Goal: Task Accomplishment & Management: Manage account settings

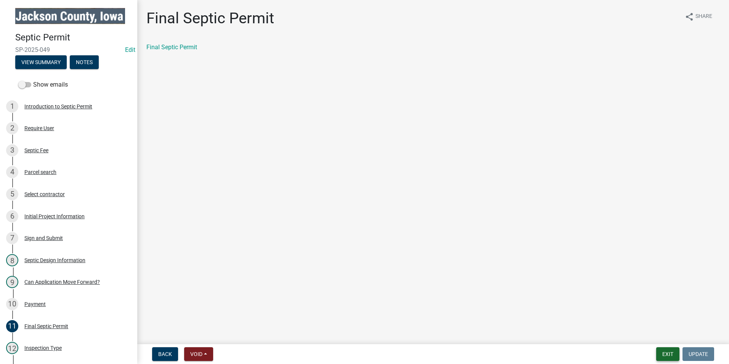
click at [669, 354] on button "Exit" at bounding box center [667, 354] width 23 height 14
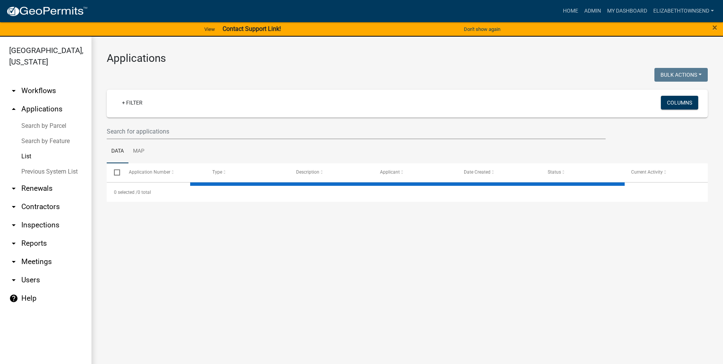
select select "3: 100"
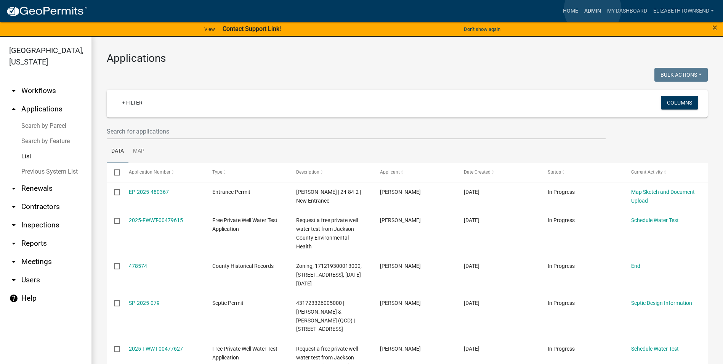
click at [593, 9] on link "Admin" at bounding box center [592, 11] width 23 height 14
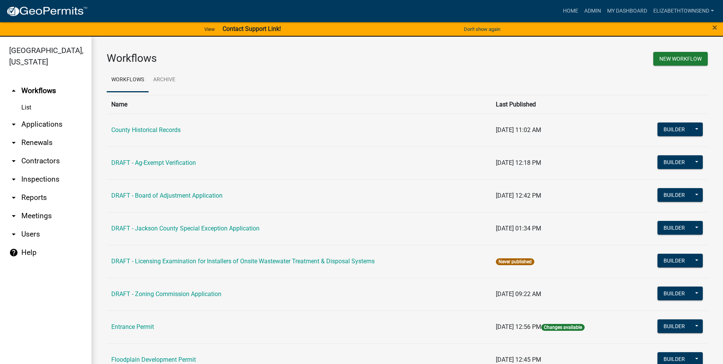
click at [45, 117] on link "arrow_drop_down Applications" at bounding box center [45, 124] width 91 height 18
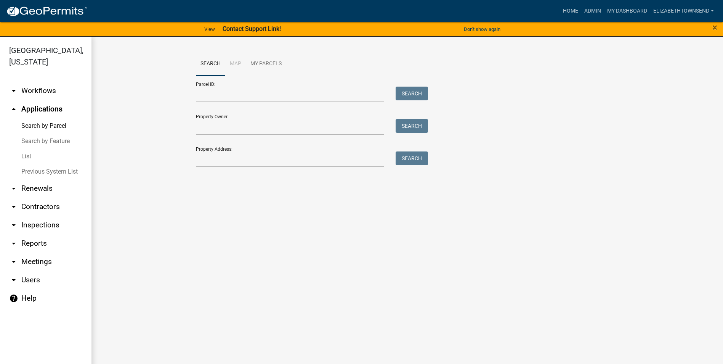
click at [26, 149] on link "List" at bounding box center [45, 156] width 91 height 15
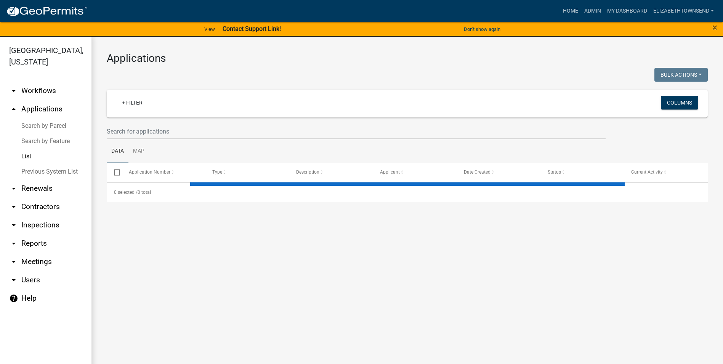
select select "3: 100"
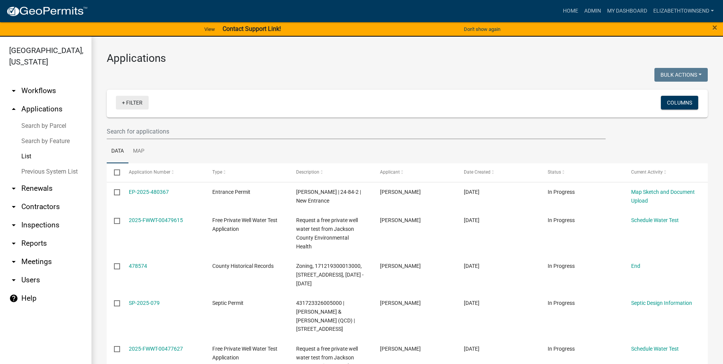
click at [143, 107] on link "+ Filter" at bounding box center [132, 103] width 33 height 14
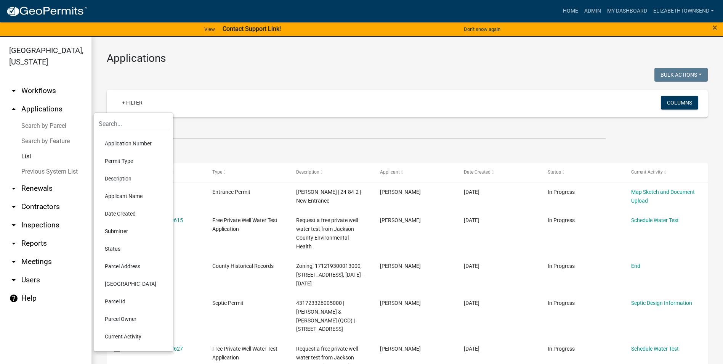
click at [128, 160] on li "Permit Type" at bounding box center [134, 161] width 70 height 18
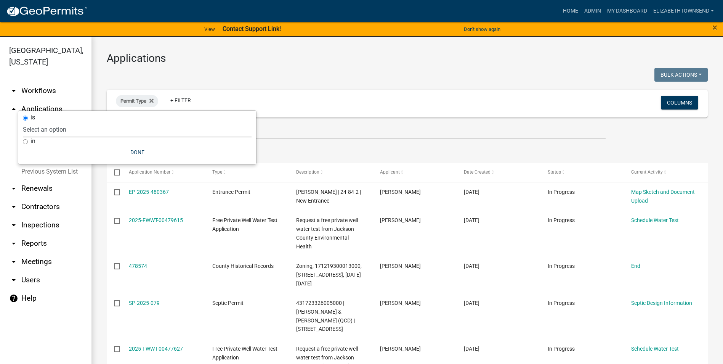
click at [109, 131] on select "Select an option County Historical Records DRAFT - Ag-Exempt Verification DRAFT…" at bounding box center [137, 130] width 229 height 16
select select "7458610e-52f0-410f-94ea-34730edab4a9"
click at [70, 122] on select "Select an option County Historical Records DRAFT - Ag-Exempt Verification DRAFT…" at bounding box center [137, 130] width 229 height 16
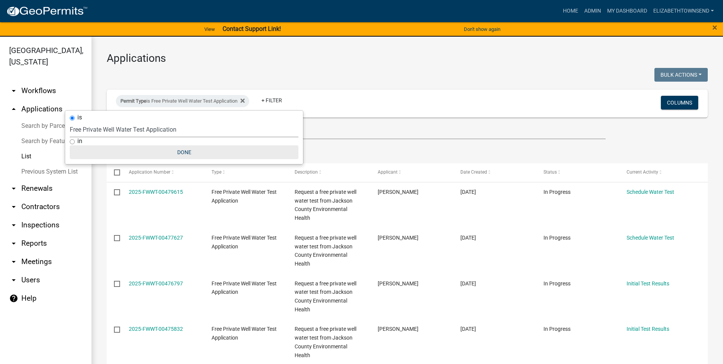
click at [179, 152] on button "Done" at bounding box center [184, 152] width 229 height 14
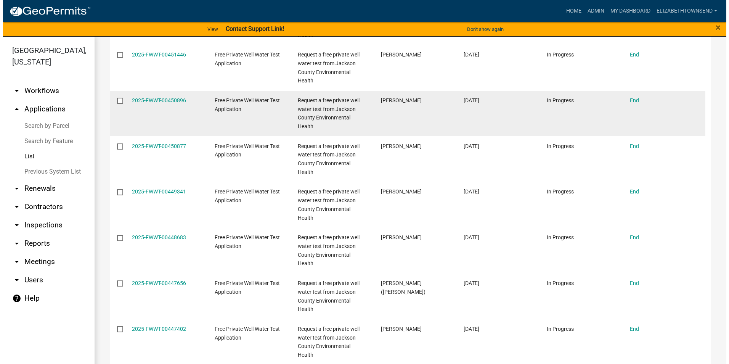
scroll to position [1944, 0]
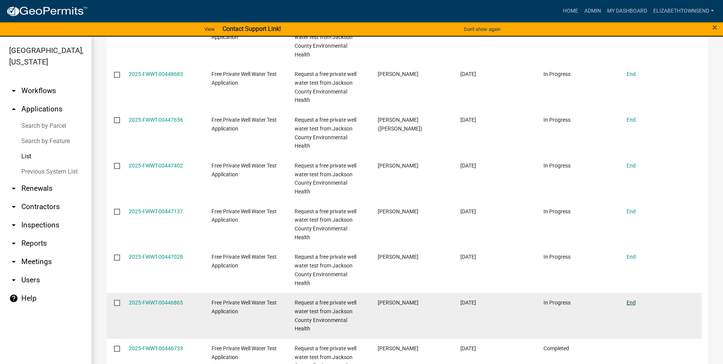
click at [631, 303] on link "End" at bounding box center [631, 302] width 9 height 6
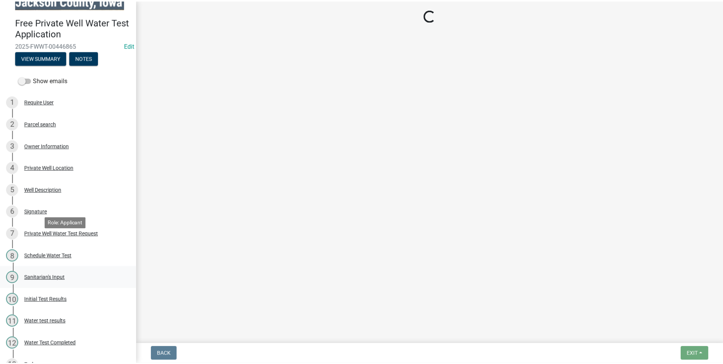
scroll to position [30, 0]
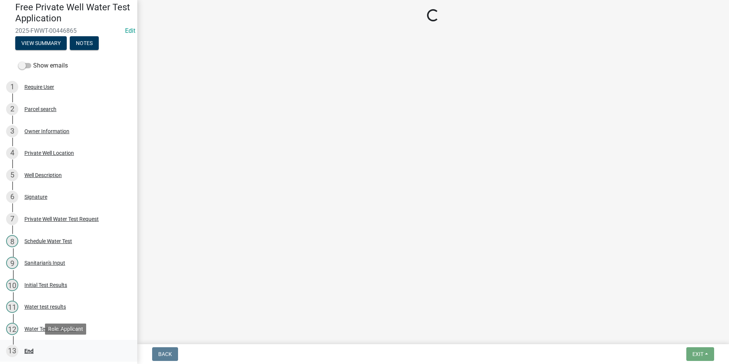
click at [32, 348] on div "End" at bounding box center [28, 350] width 9 height 5
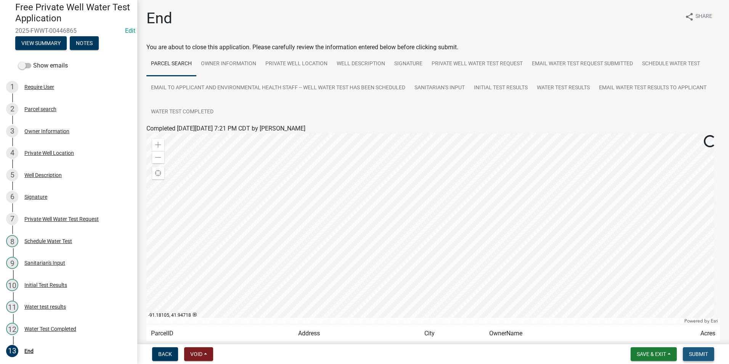
click at [700, 352] on span "Submit" at bounding box center [698, 354] width 19 height 6
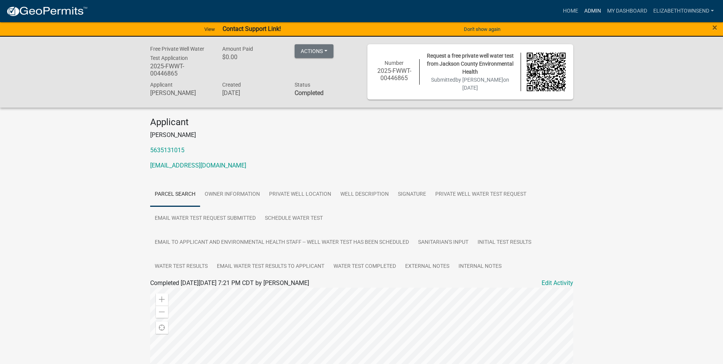
drag, startPoint x: 596, startPoint y: 10, endPoint x: 591, endPoint y: 13, distance: 5.6
click at [595, 10] on link "Admin" at bounding box center [592, 11] width 23 height 14
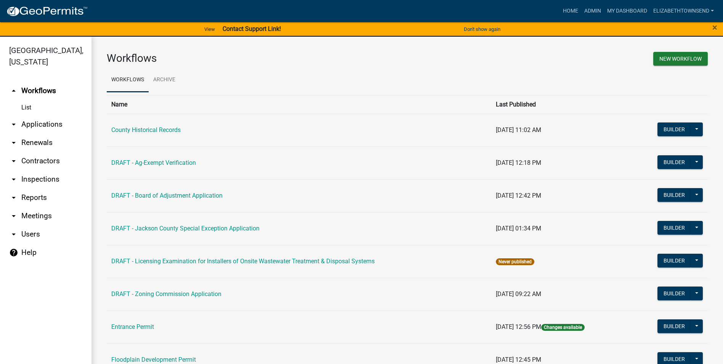
click at [37, 115] on link "arrow_drop_down Applications" at bounding box center [45, 124] width 91 height 18
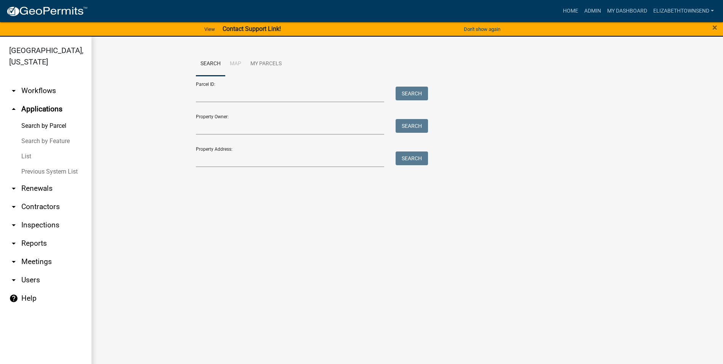
click at [29, 149] on link "List" at bounding box center [45, 156] width 91 height 15
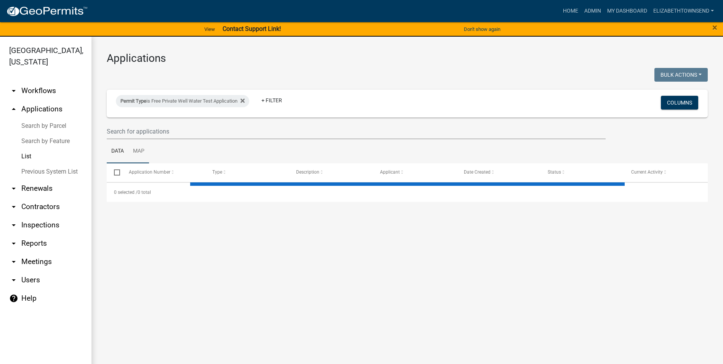
select select "3: 100"
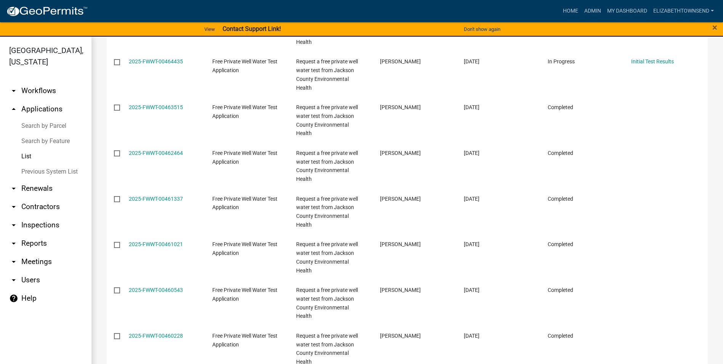
scroll to position [1029, 0]
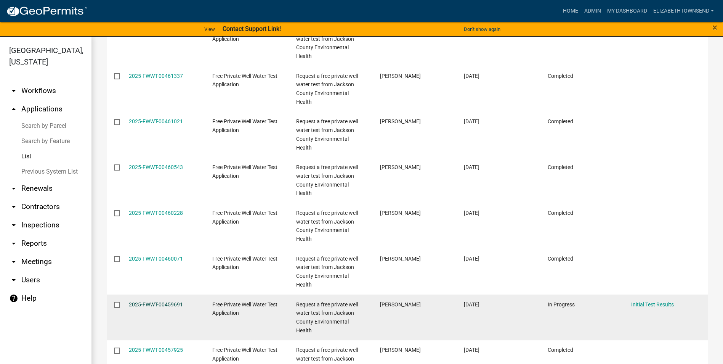
click at [167, 301] on link "2025-FWWT-00459691" at bounding box center [156, 304] width 54 height 6
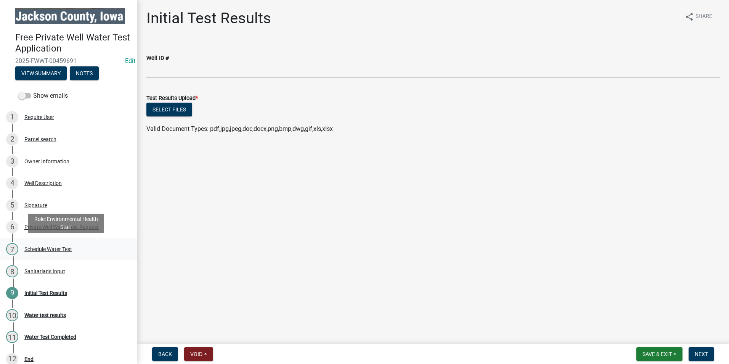
click at [58, 250] on div "Schedule Water Test" at bounding box center [48, 248] width 48 height 5
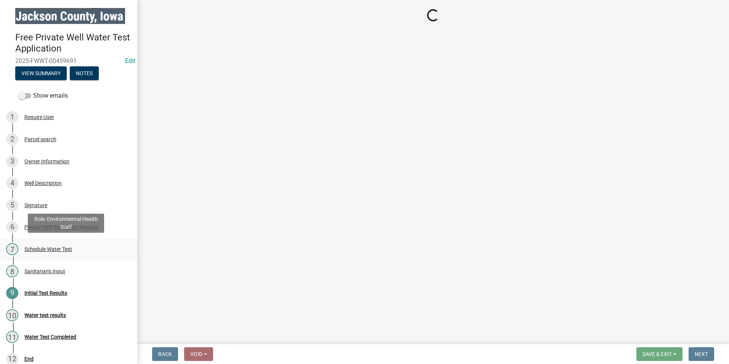
select select "a3873a1b-6e26-41c8-b1e9-189df5d0ae8c"
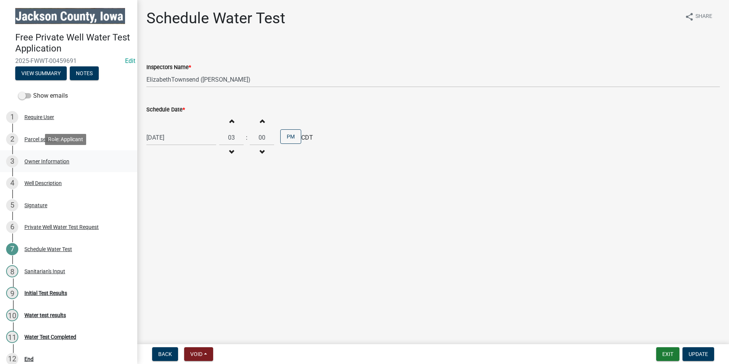
click at [44, 159] on div "Owner Information" at bounding box center [46, 161] width 45 height 5
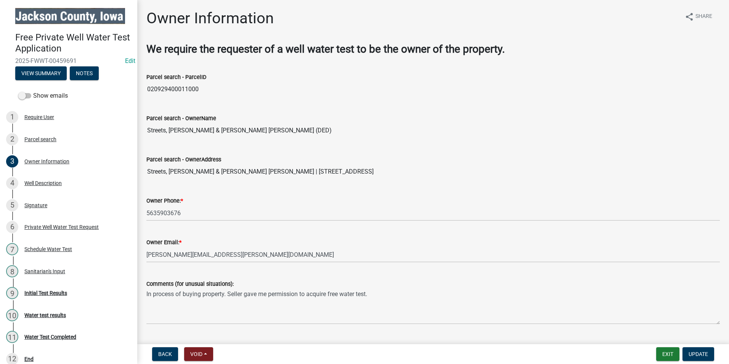
drag, startPoint x: 383, startPoint y: 175, endPoint x: 250, endPoint y: 171, distance: 132.7
click at [250, 171] on input "Streets, [PERSON_NAME] & [PERSON_NAME] [PERSON_NAME] | [STREET_ADDRESS]" at bounding box center [432, 171] width 573 height 15
drag, startPoint x: 250, startPoint y: 171, endPoint x: 265, endPoint y: 170, distance: 15.3
click at [384, 122] on div "Parcel search - OwnerName" at bounding box center [432, 118] width 573 height 9
click at [165, 355] on span "Back" at bounding box center [165, 354] width 14 height 6
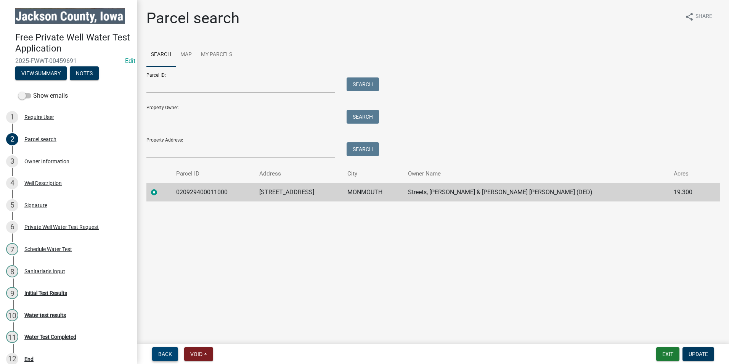
click at [165, 355] on span "Back" at bounding box center [165, 354] width 14 height 6
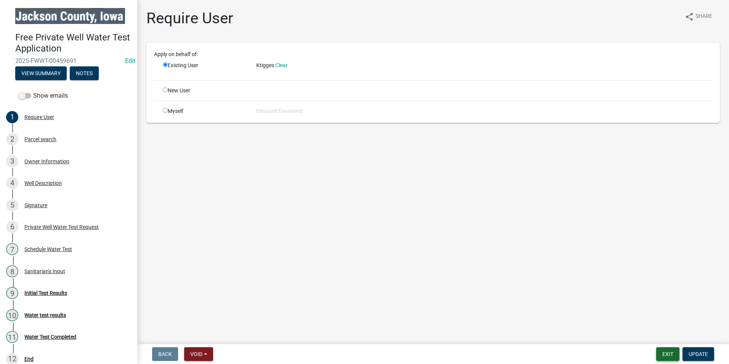
click at [670, 354] on button "Exit" at bounding box center [667, 354] width 23 height 14
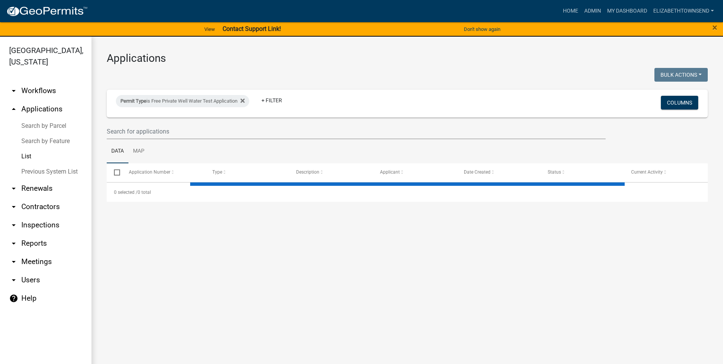
select select "3: 100"
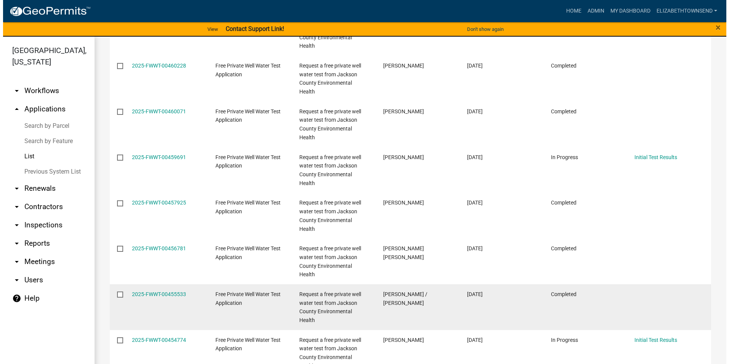
scroll to position [1182, 0]
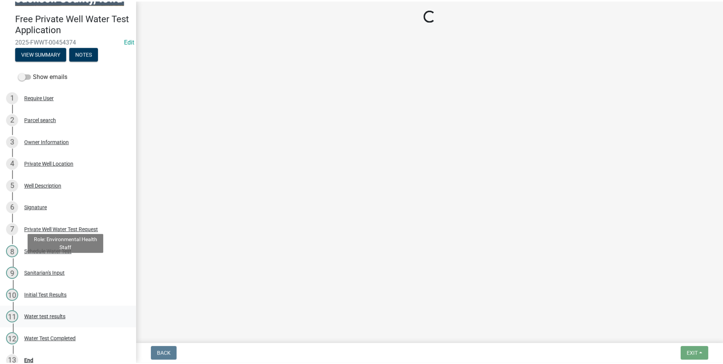
scroll to position [30, 0]
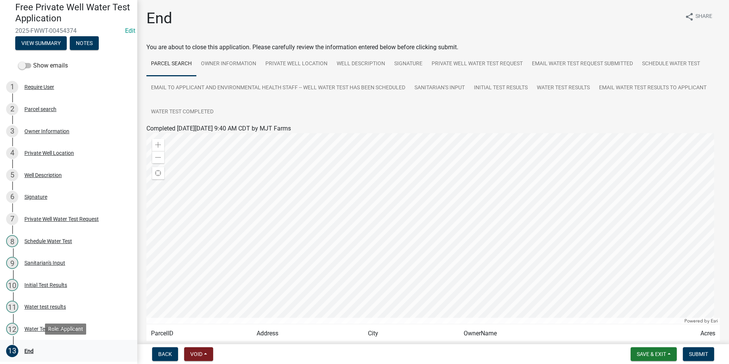
click at [29, 348] on div "End" at bounding box center [28, 350] width 9 height 5
click at [690, 354] on span "Submit" at bounding box center [698, 354] width 19 height 6
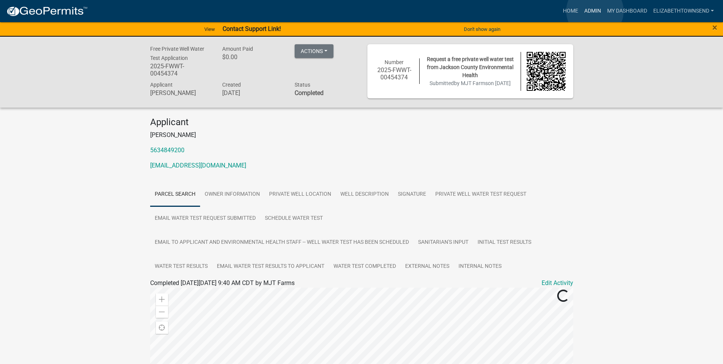
click at [595, 11] on link "Admin" at bounding box center [592, 11] width 23 height 14
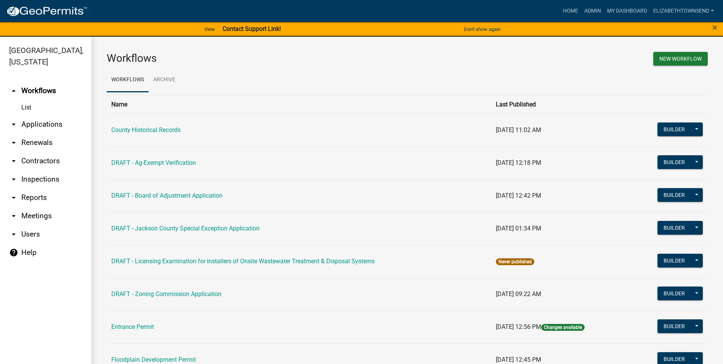
click at [42, 115] on link "arrow_drop_down Applications" at bounding box center [45, 124] width 91 height 18
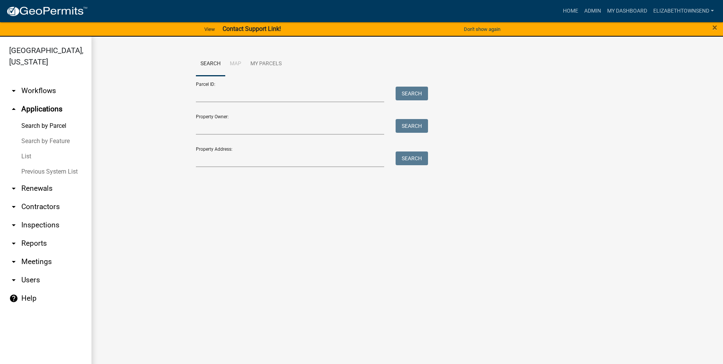
click at [27, 149] on link "List" at bounding box center [45, 156] width 91 height 15
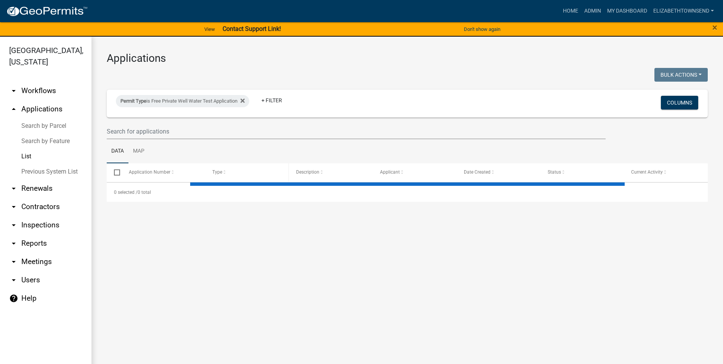
select select "3: 100"
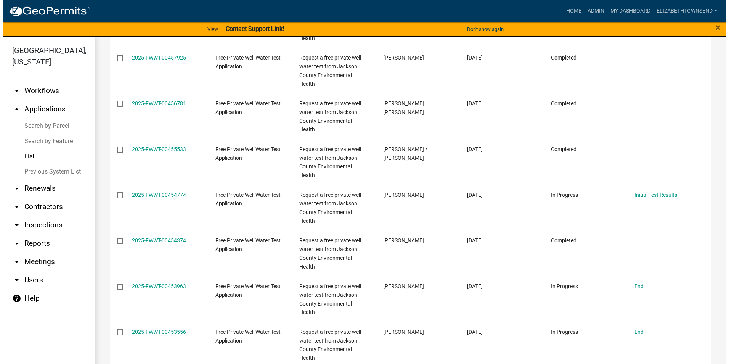
scroll to position [1258, 0]
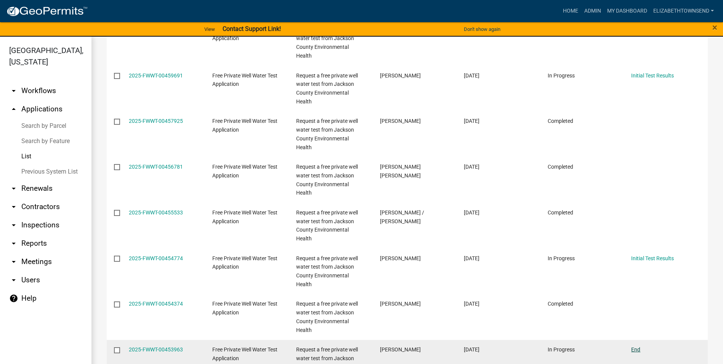
click at [638, 346] on link "End" at bounding box center [635, 349] width 9 height 6
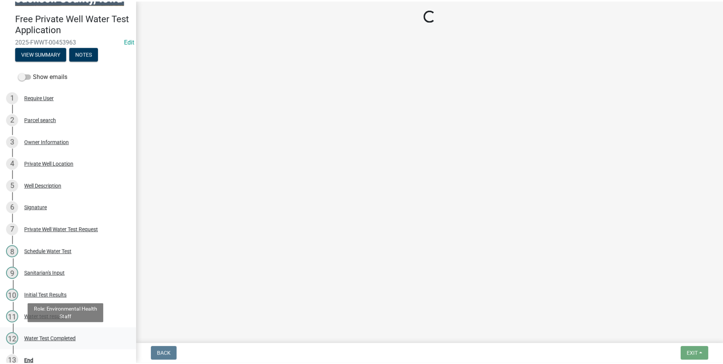
scroll to position [30, 0]
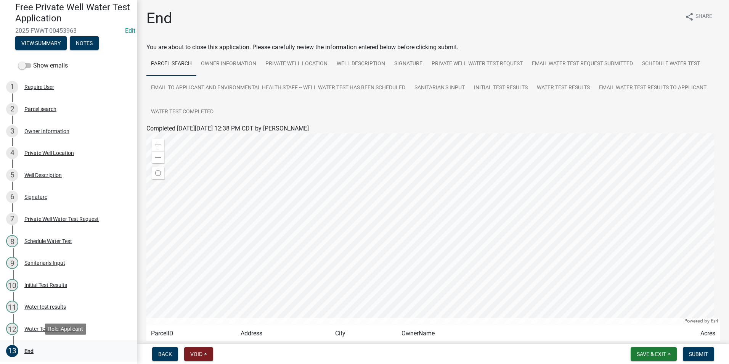
click at [29, 348] on div "End" at bounding box center [28, 350] width 9 height 5
click at [692, 350] on button "Submit" at bounding box center [698, 354] width 31 height 14
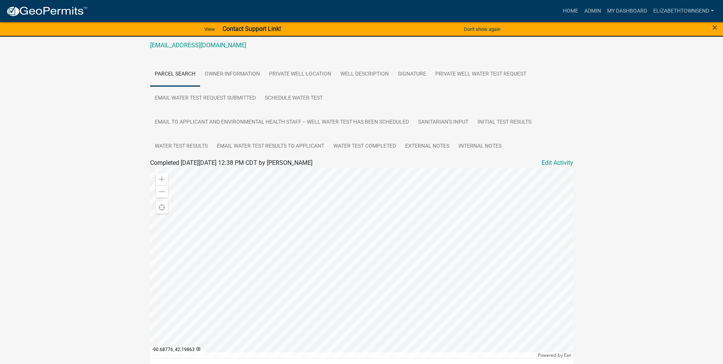
scroll to position [37, 0]
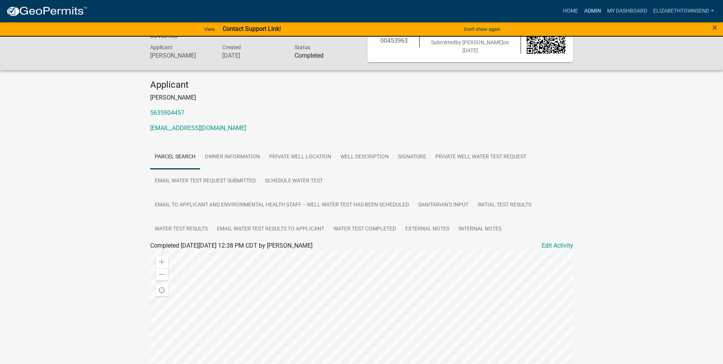
click at [588, 8] on link "Admin" at bounding box center [592, 11] width 23 height 14
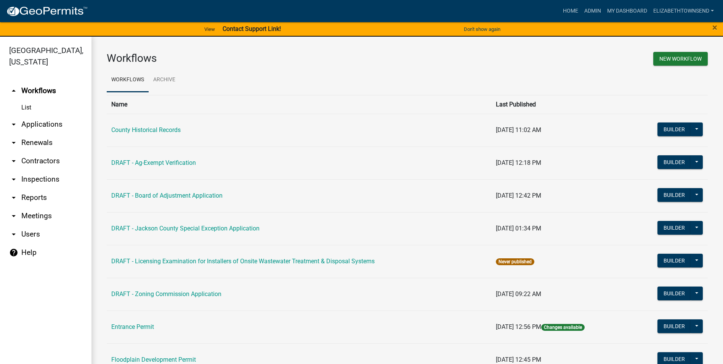
click at [51, 115] on link "arrow_drop_down Applications" at bounding box center [45, 124] width 91 height 18
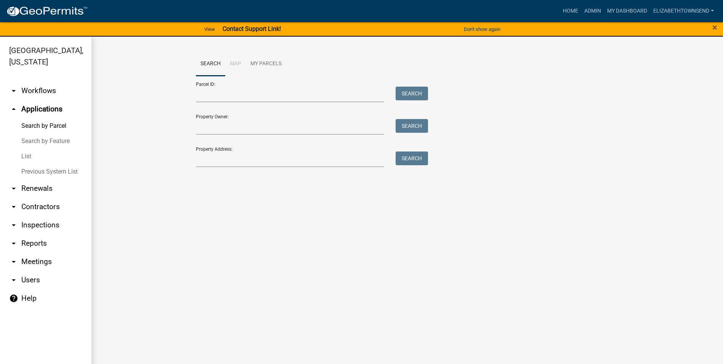
click at [27, 149] on link "List" at bounding box center [45, 156] width 91 height 15
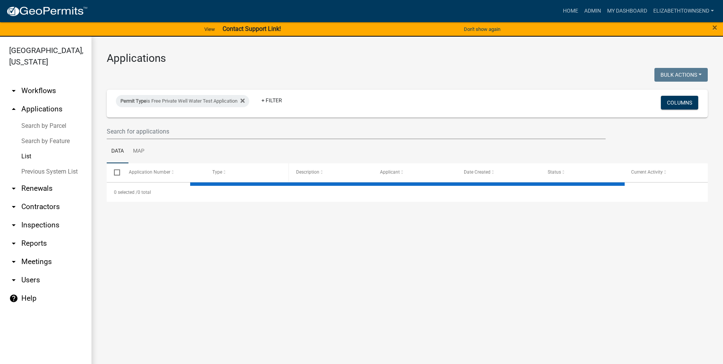
select select "3: 100"
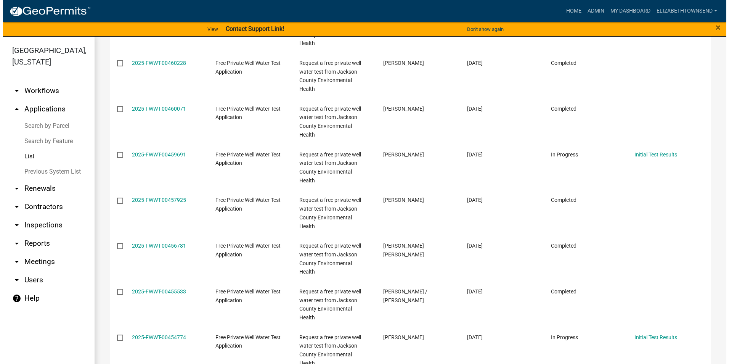
scroll to position [1182, 0]
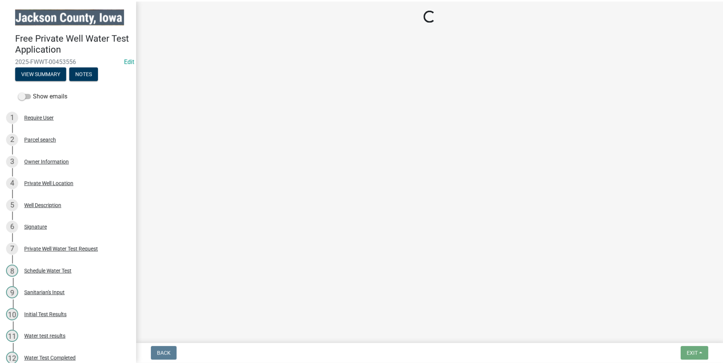
scroll to position [30, 0]
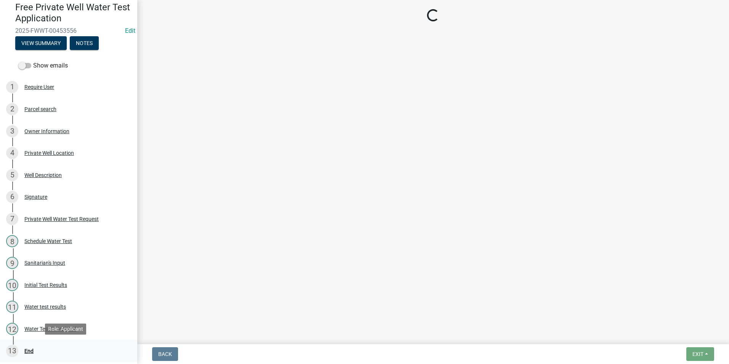
click at [31, 351] on div "End" at bounding box center [28, 350] width 9 height 5
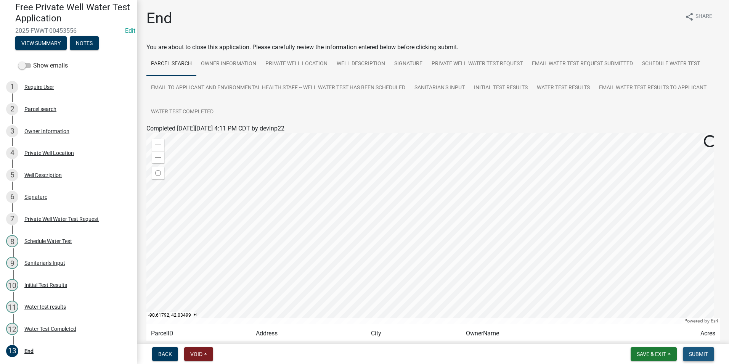
click at [695, 353] on span "Submit" at bounding box center [698, 354] width 19 height 6
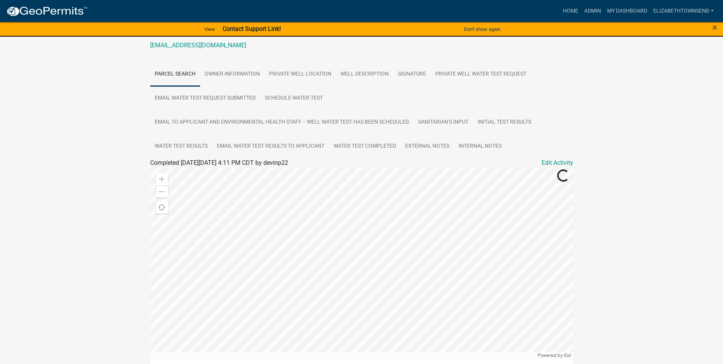
scroll to position [37, 0]
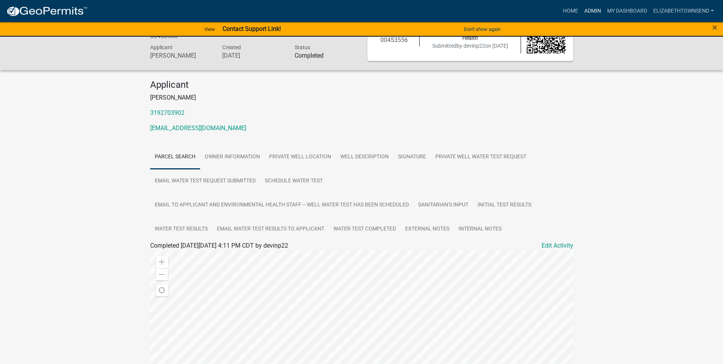
click at [593, 6] on link "Admin" at bounding box center [592, 11] width 23 height 14
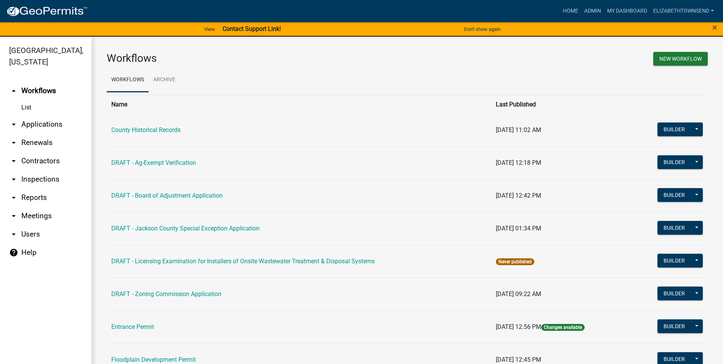
click at [36, 115] on link "arrow_drop_down Applications" at bounding box center [45, 124] width 91 height 18
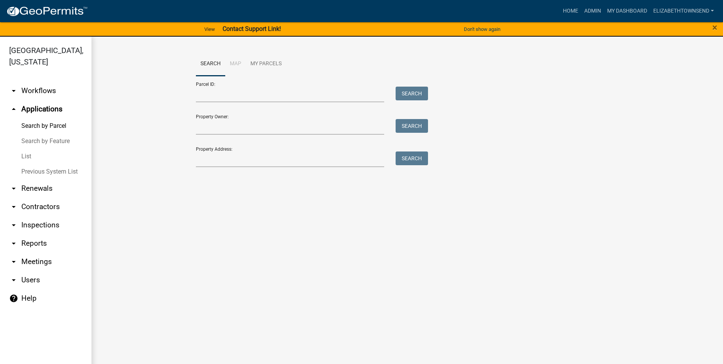
click at [26, 149] on link "List" at bounding box center [45, 156] width 91 height 15
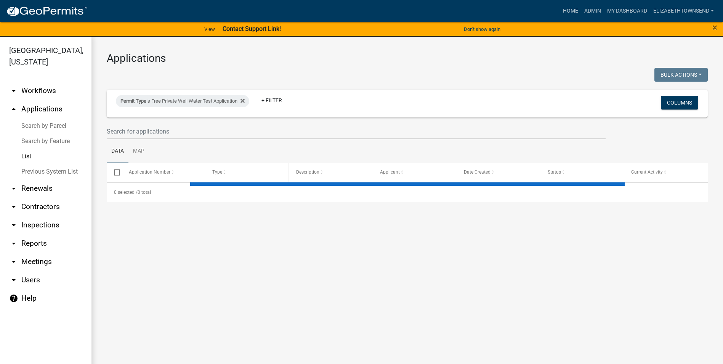
select select "3: 100"
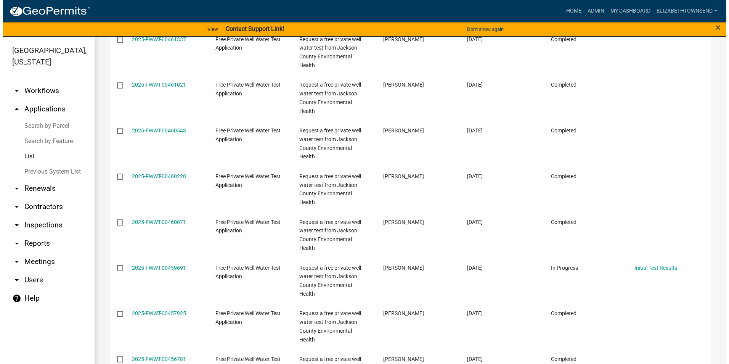
scroll to position [1182, 0]
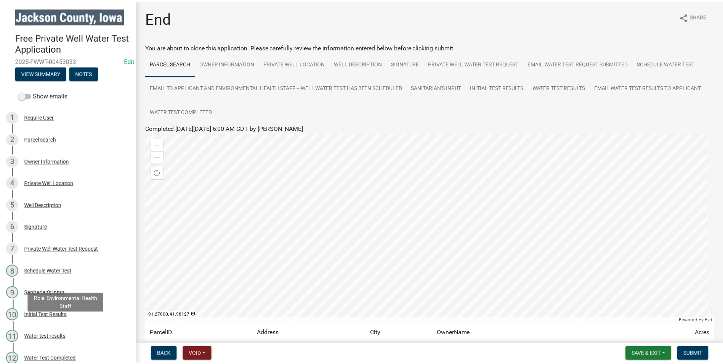
scroll to position [30, 0]
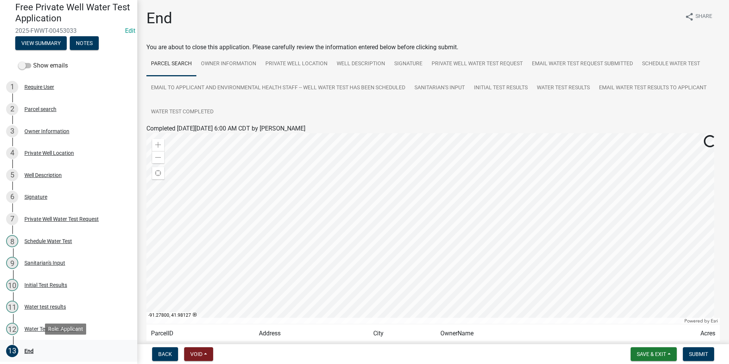
click at [29, 350] on div "End" at bounding box center [28, 350] width 9 height 5
click at [691, 353] on span "Submit" at bounding box center [698, 354] width 19 height 6
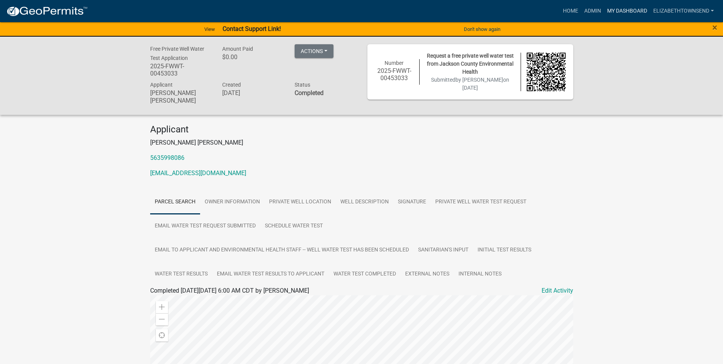
click at [628, 9] on link "My Dashboard" at bounding box center [627, 11] width 46 height 14
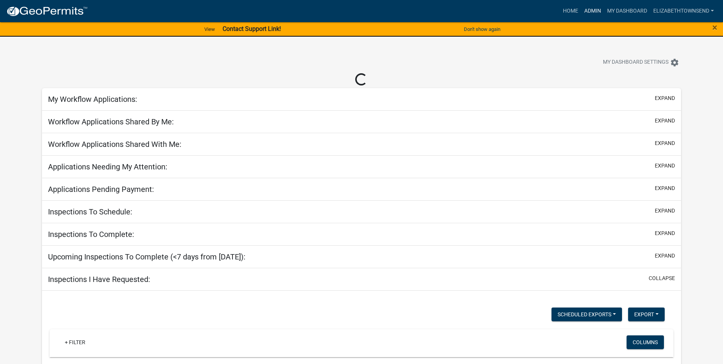
select select "3: 100"
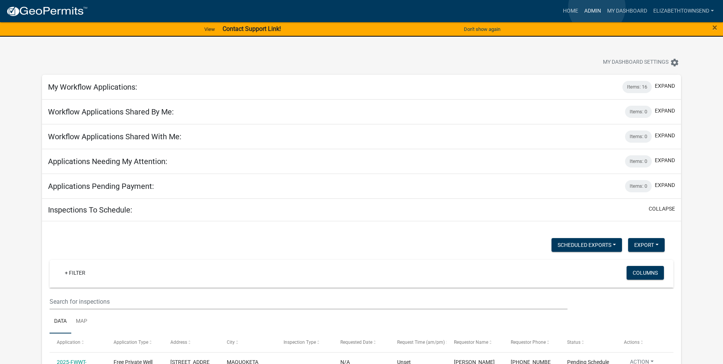
click at [597, 7] on link "Admin" at bounding box center [592, 11] width 23 height 14
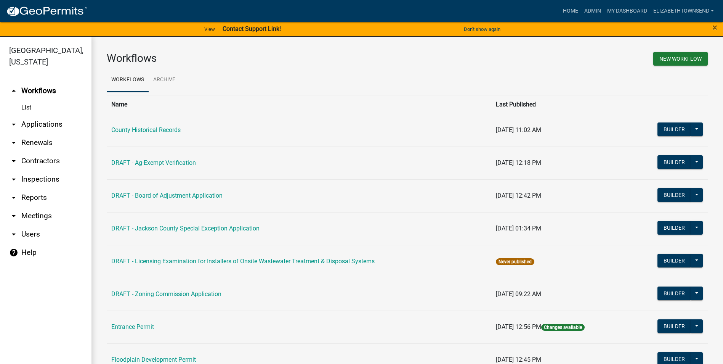
click at [35, 115] on link "arrow_drop_down Applications" at bounding box center [45, 124] width 91 height 18
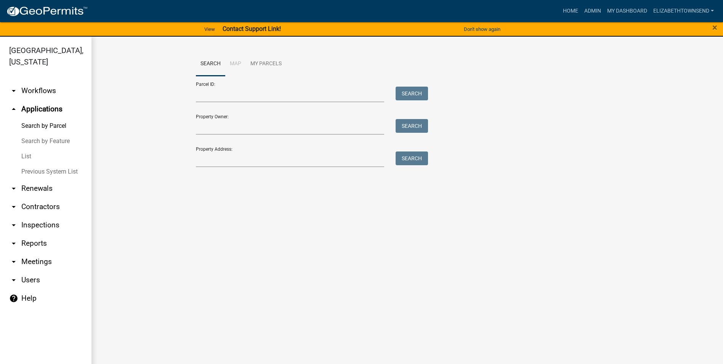
click at [29, 149] on link "List" at bounding box center [45, 156] width 91 height 15
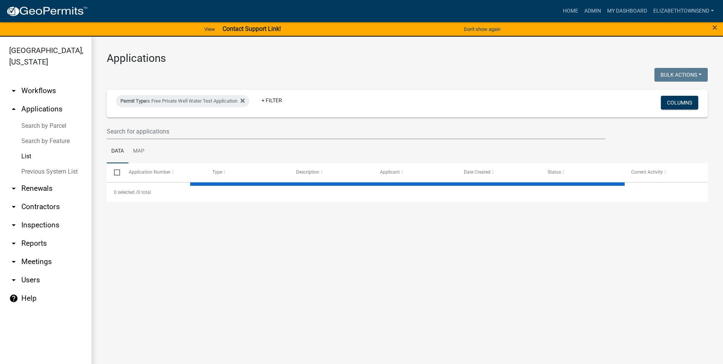
select select "3: 100"
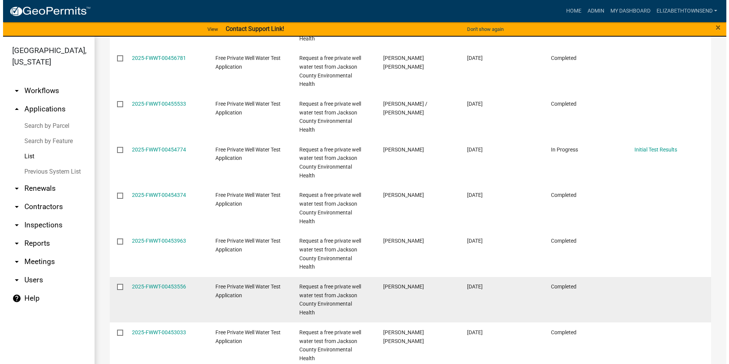
scroll to position [1296, 0]
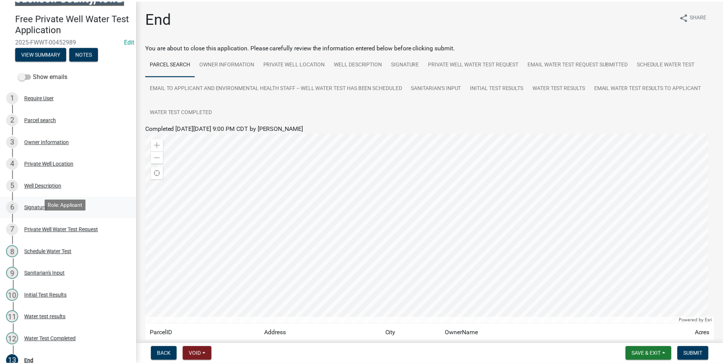
scroll to position [30, 0]
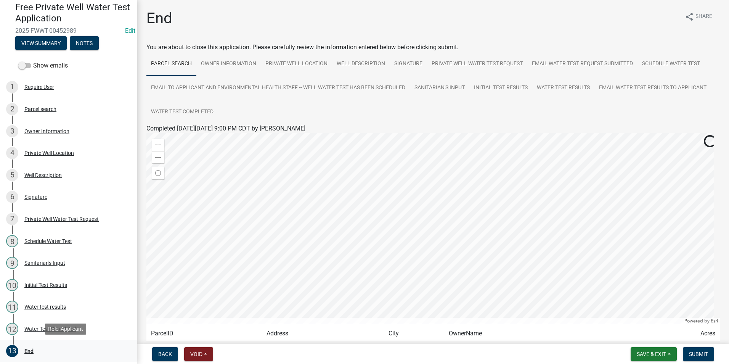
click at [32, 350] on div "End" at bounding box center [28, 350] width 9 height 5
click at [695, 353] on span "Submit" at bounding box center [698, 354] width 19 height 6
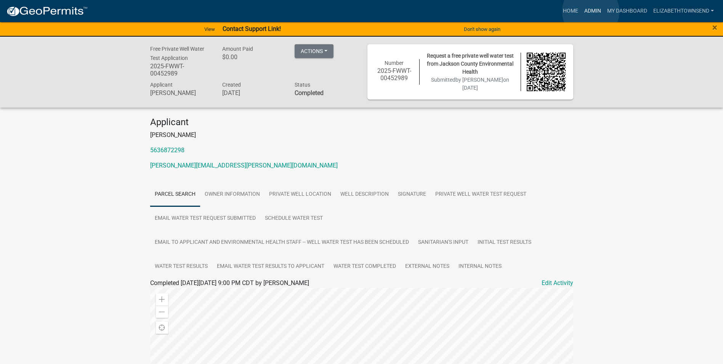
click at [591, 11] on link "Admin" at bounding box center [592, 11] width 23 height 14
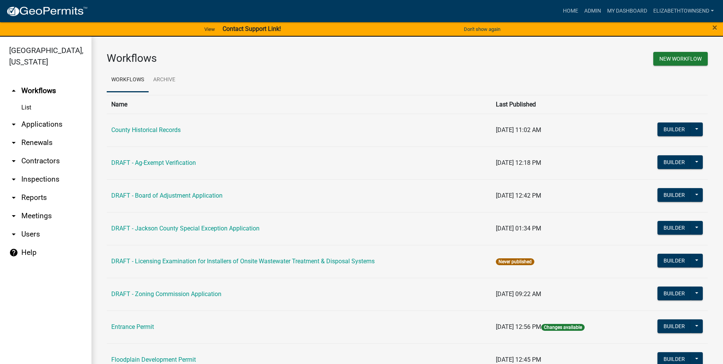
click at [38, 115] on link "arrow_drop_down Applications" at bounding box center [45, 124] width 91 height 18
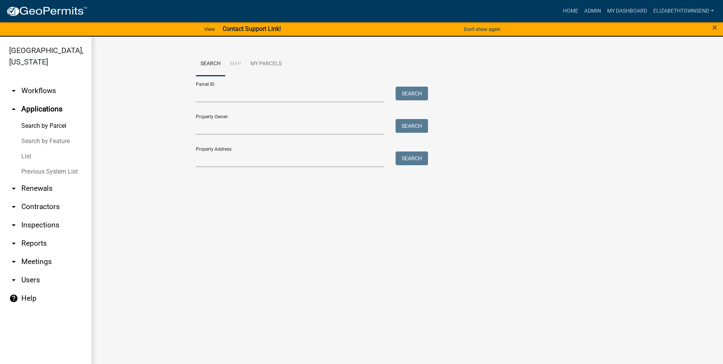
click at [27, 149] on link "List" at bounding box center [45, 156] width 91 height 15
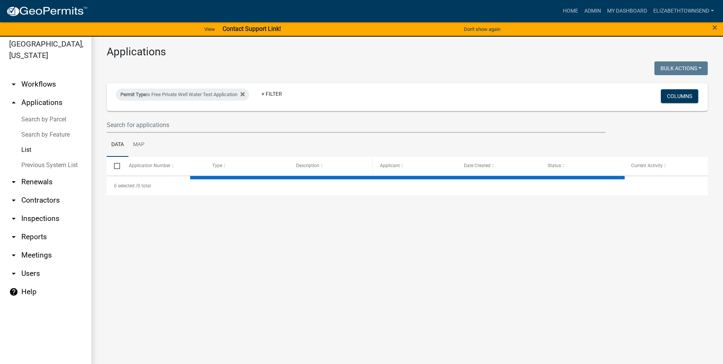
select select "3: 100"
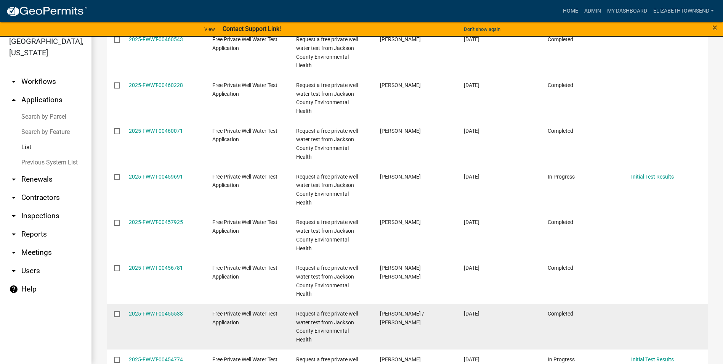
scroll to position [1334, 0]
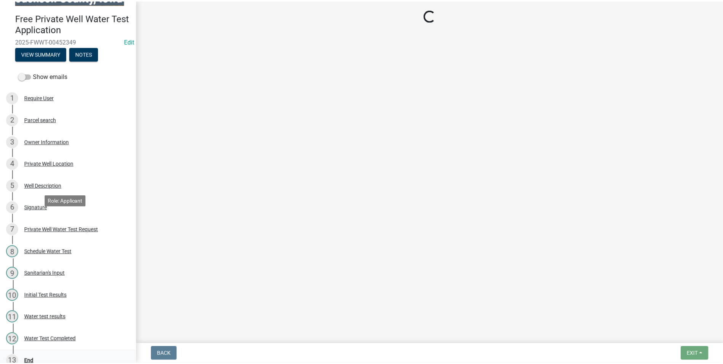
scroll to position [30, 0]
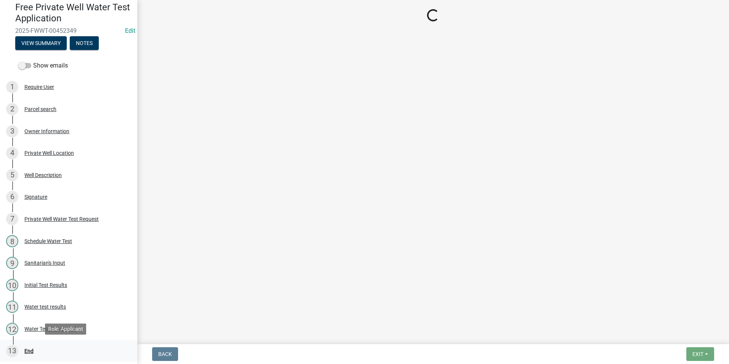
click at [30, 348] on div "End" at bounding box center [28, 350] width 9 height 5
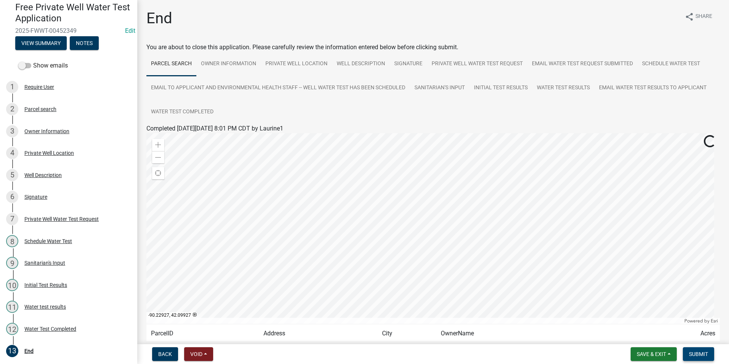
click at [702, 355] on span "Submit" at bounding box center [698, 354] width 19 height 6
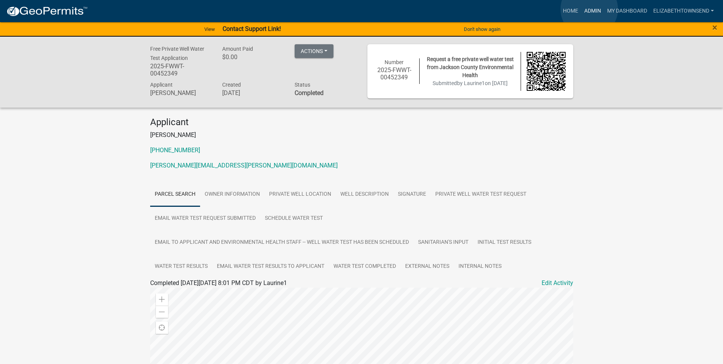
click at [590, 9] on link "Admin" at bounding box center [592, 11] width 23 height 14
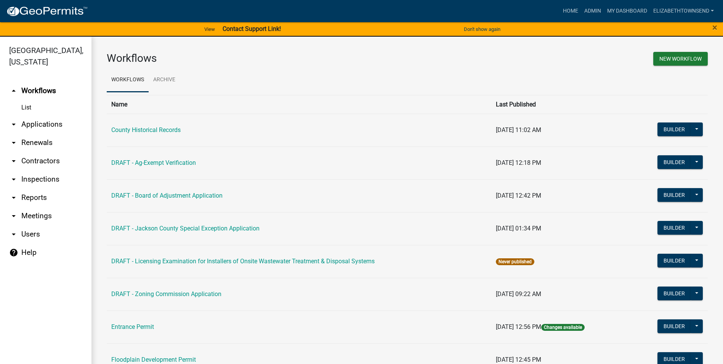
click at [19, 115] on link "arrow_drop_down Applications" at bounding box center [45, 124] width 91 height 18
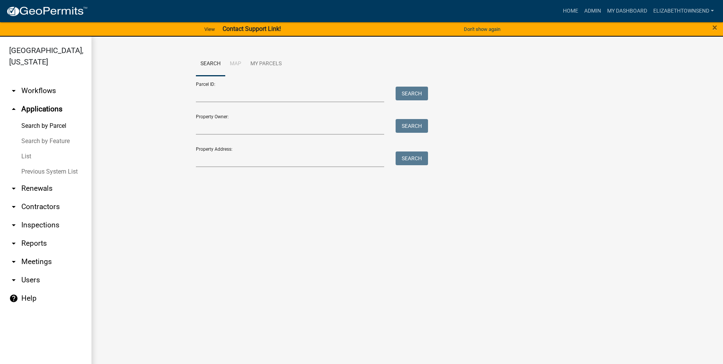
click at [27, 149] on link "List" at bounding box center [45, 156] width 91 height 15
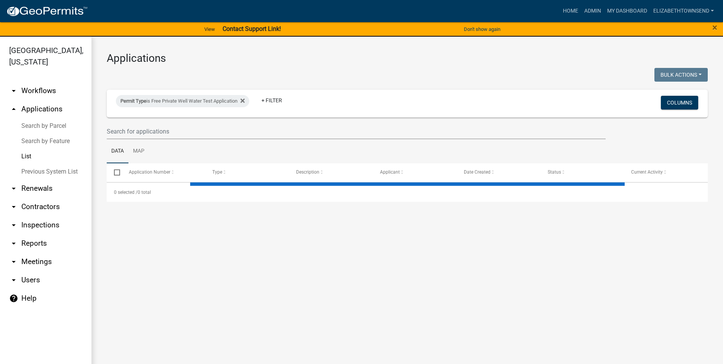
select select "3: 100"
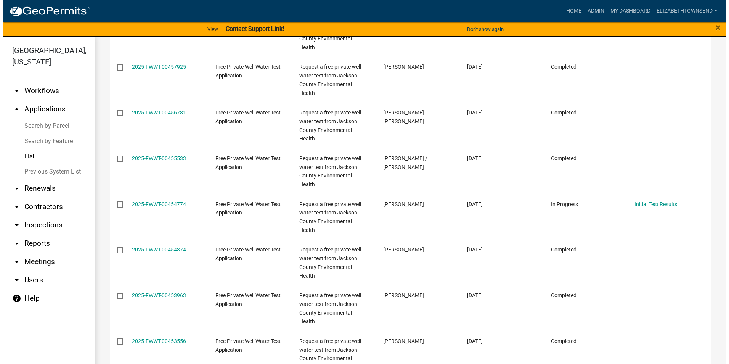
scroll to position [1410, 0]
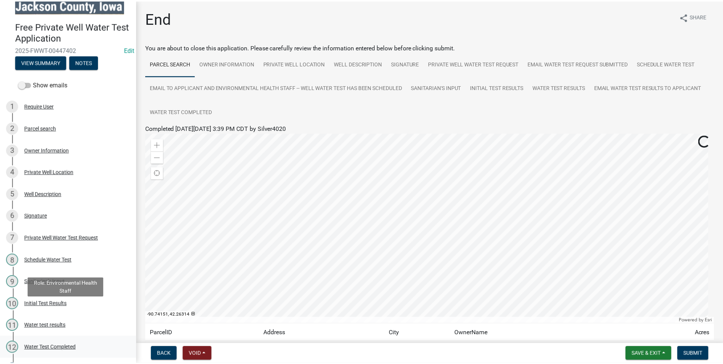
scroll to position [30, 0]
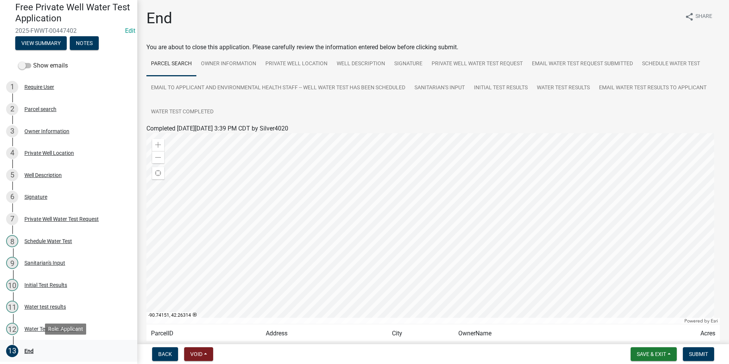
click at [31, 351] on div "End" at bounding box center [28, 350] width 9 height 5
click at [693, 353] on span "Submit" at bounding box center [698, 354] width 19 height 6
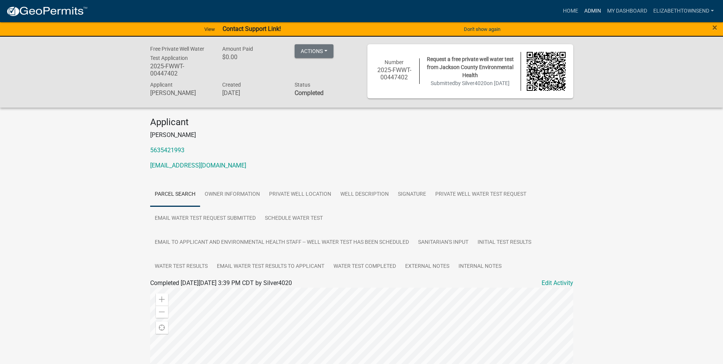
click at [590, 10] on link "Admin" at bounding box center [592, 11] width 23 height 14
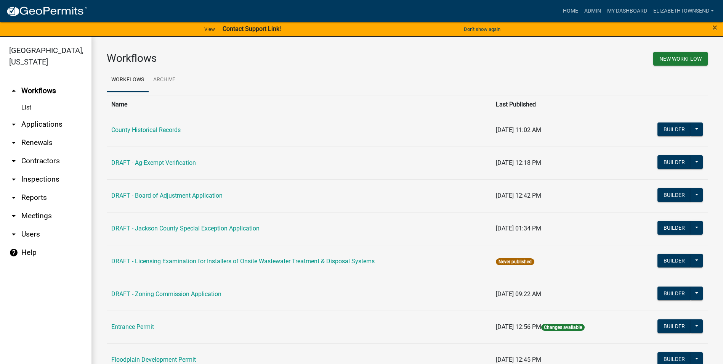
click at [36, 115] on link "arrow_drop_down Applications" at bounding box center [45, 124] width 91 height 18
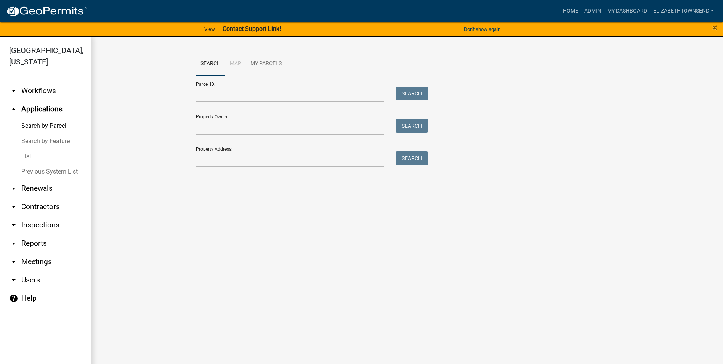
click at [28, 149] on link "List" at bounding box center [45, 156] width 91 height 15
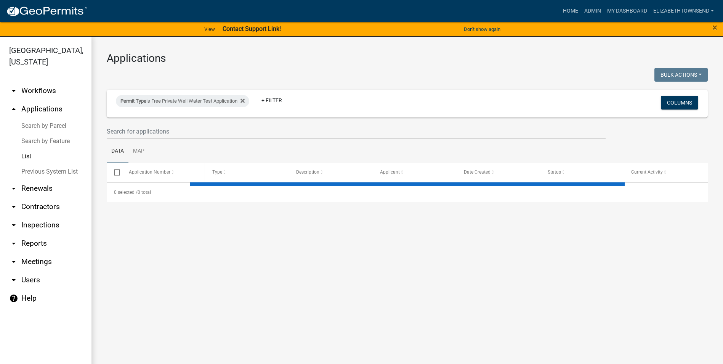
select select "3: 100"
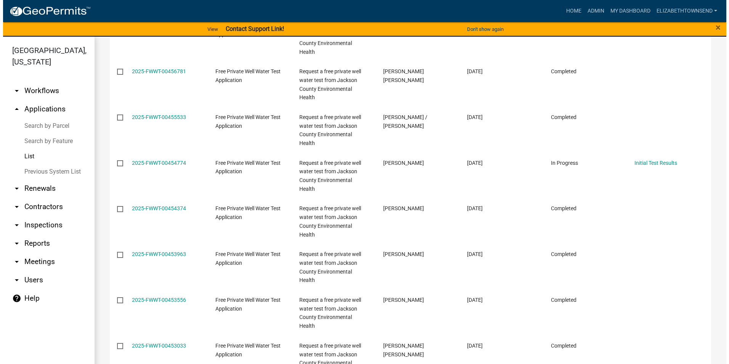
scroll to position [1372, 0]
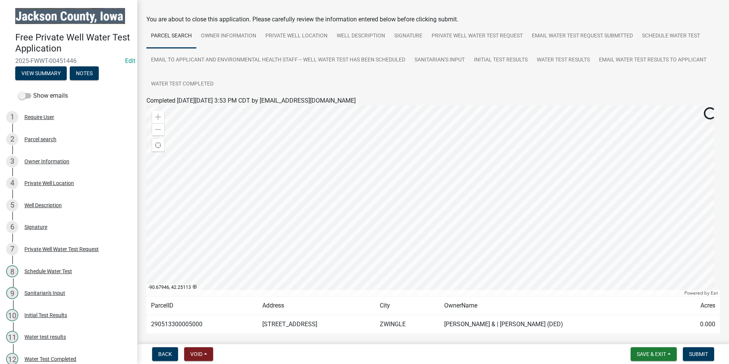
scroll to position [65, 0]
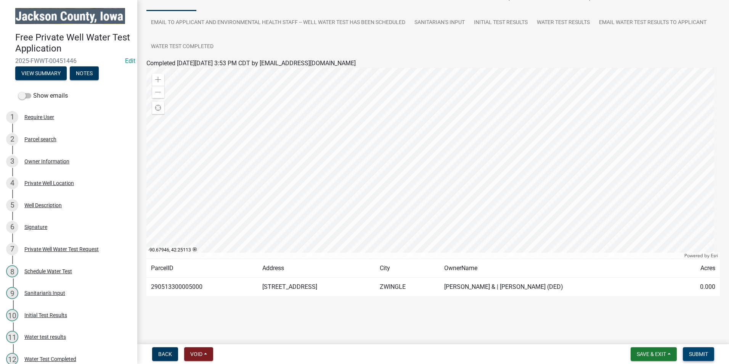
click at [701, 354] on span "Submit" at bounding box center [698, 354] width 19 height 6
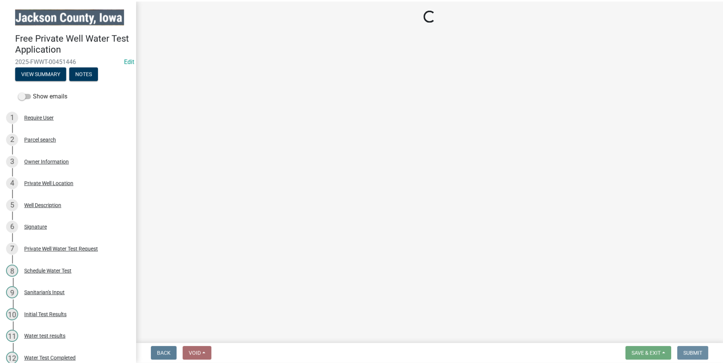
scroll to position [0, 0]
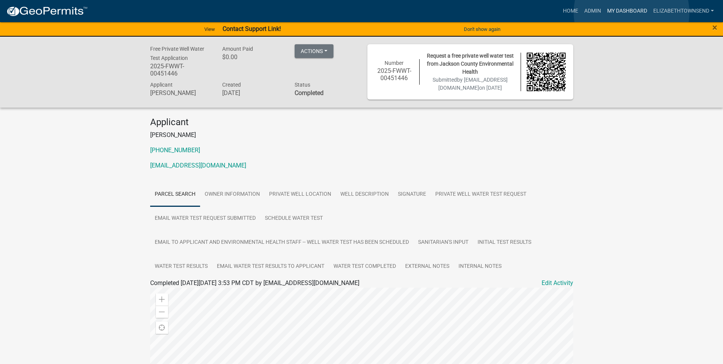
click at [632, 13] on link "My Dashboard" at bounding box center [627, 11] width 46 height 14
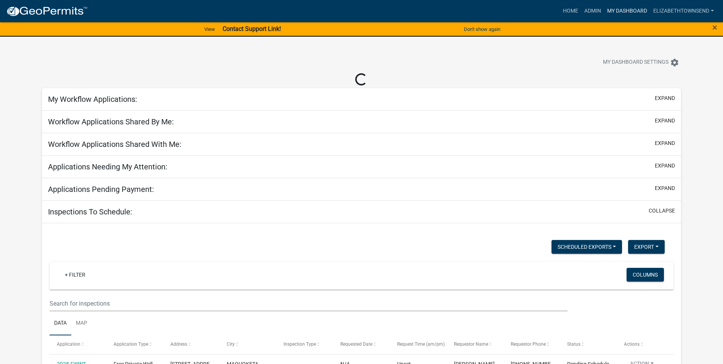
select select "3: 100"
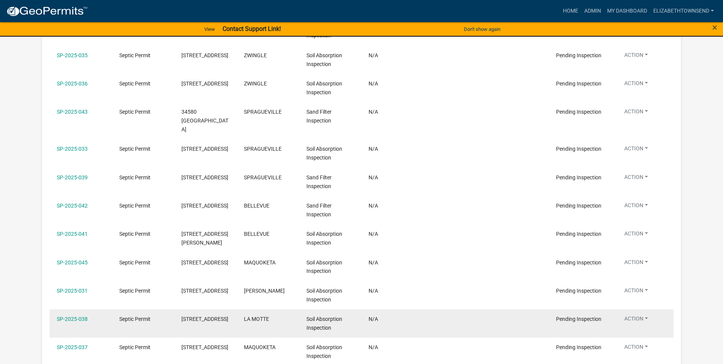
scroll to position [648, 0]
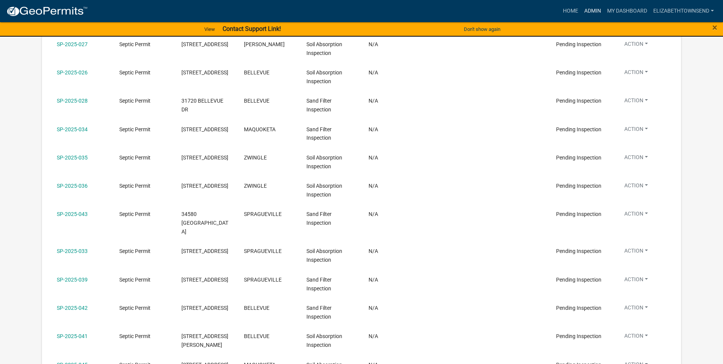
click at [597, 13] on link "Admin" at bounding box center [592, 11] width 23 height 14
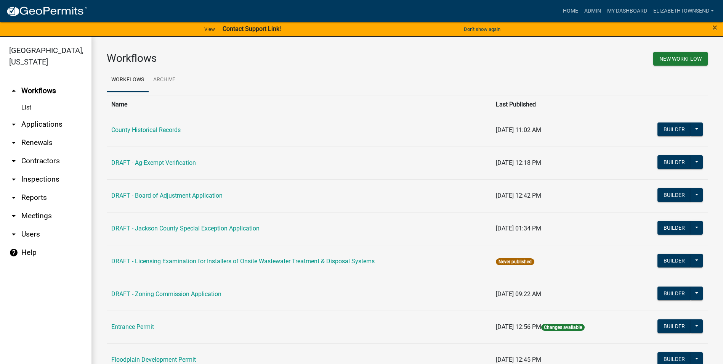
click at [46, 115] on link "arrow_drop_down Applications" at bounding box center [45, 124] width 91 height 18
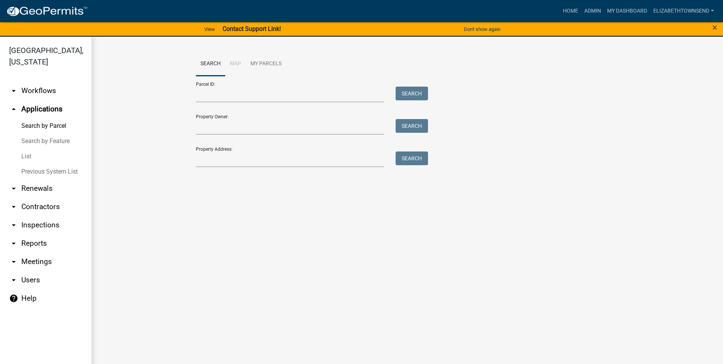
click at [28, 149] on link "List" at bounding box center [45, 156] width 91 height 15
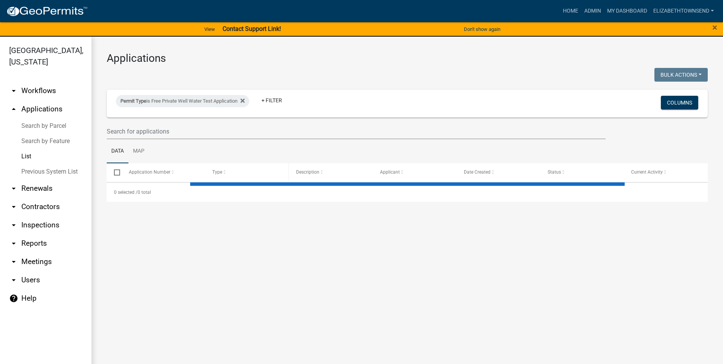
select select "3: 100"
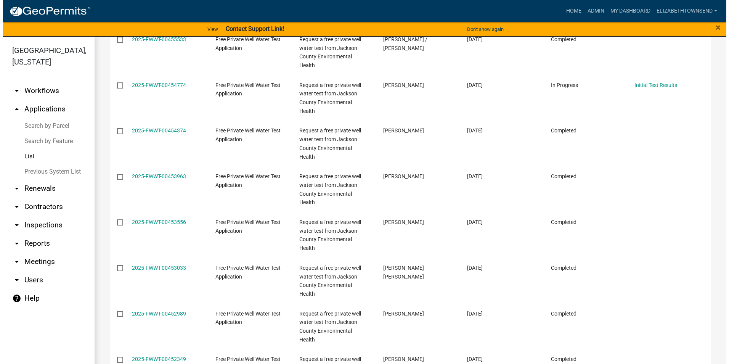
scroll to position [1448, 0]
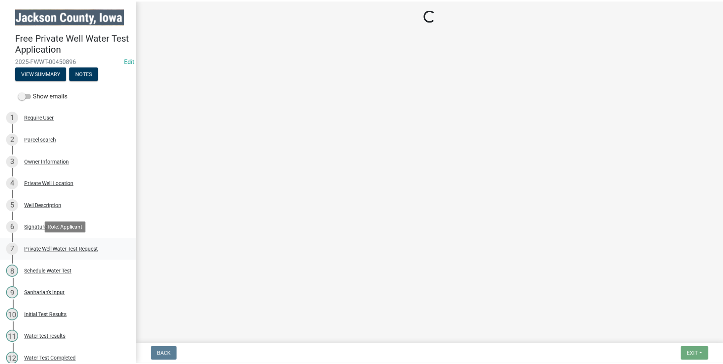
scroll to position [30, 0]
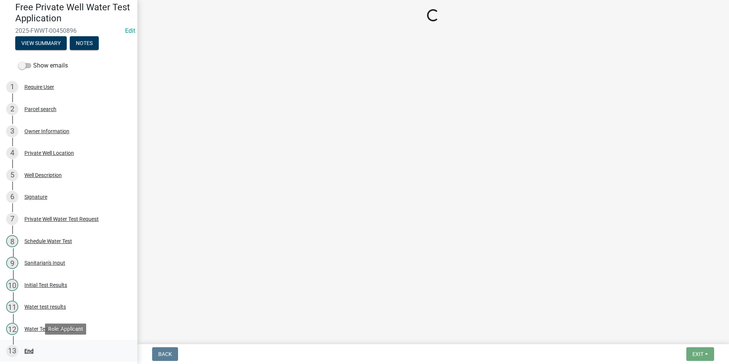
click at [32, 348] on div "End" at bounding box center [28, 350] width 9 height 5
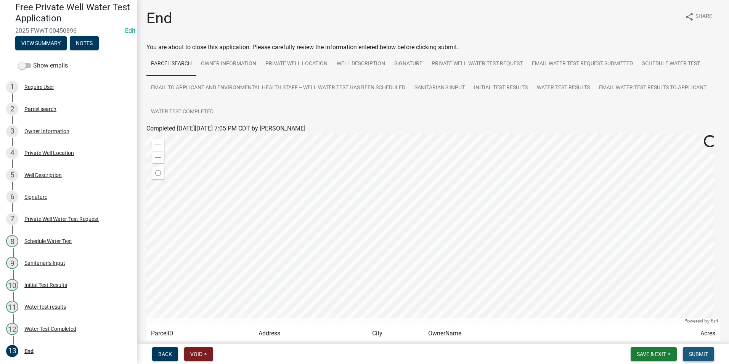
click at [700, 355] on span "Submit" at bounding box center [698, 354] width 19 height 6
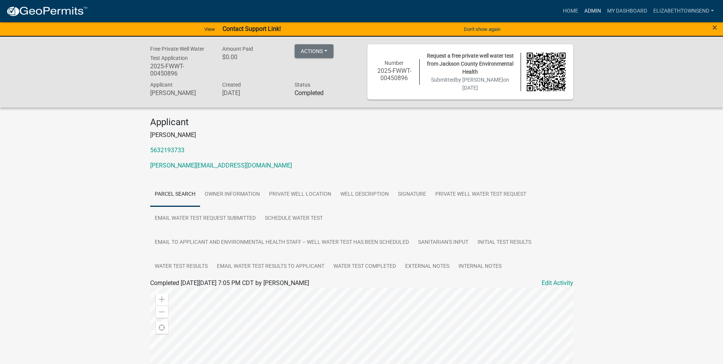
click at [590, 8] on link "Admin" at bounding box center [592, 11] width 23 height 14
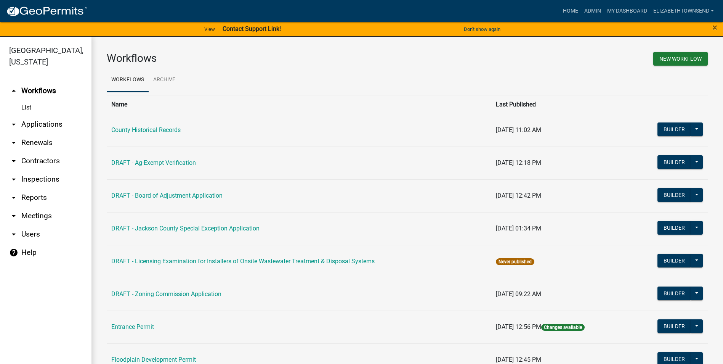
click at [27, 100] on link "List" at bounding box center [45, 107] width 91 height 15
click at [41, 115] on link "arrow_drop_down Applications" at bounding box center [45, 124] width 91 height 18
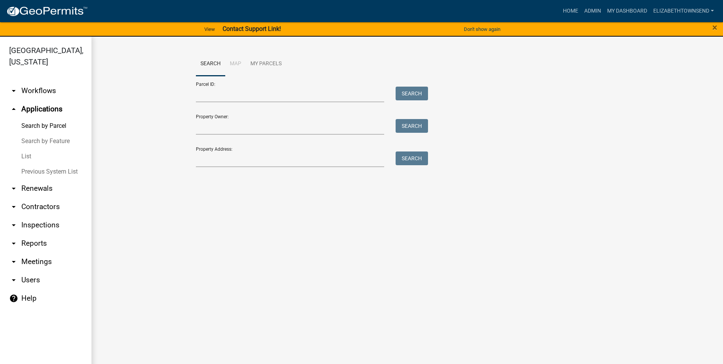
click at [29, 149] on link "List" at bounding box center [45, 156] width 91 height 15
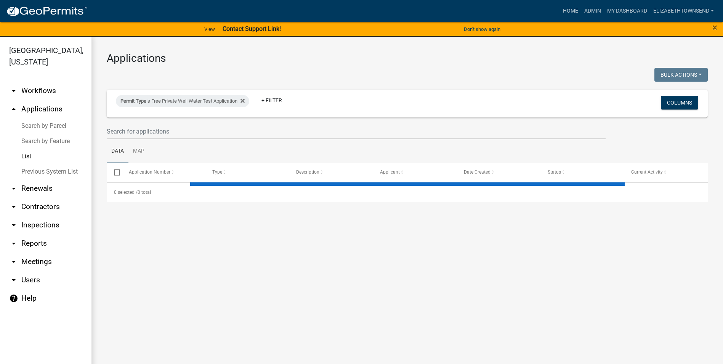
select select "3: 100"
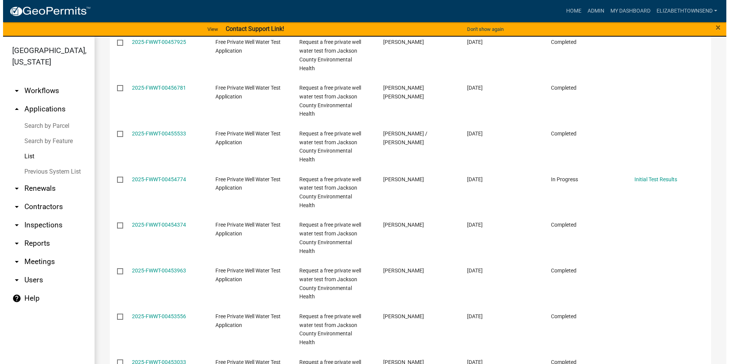
scroll to position [1487, 0]
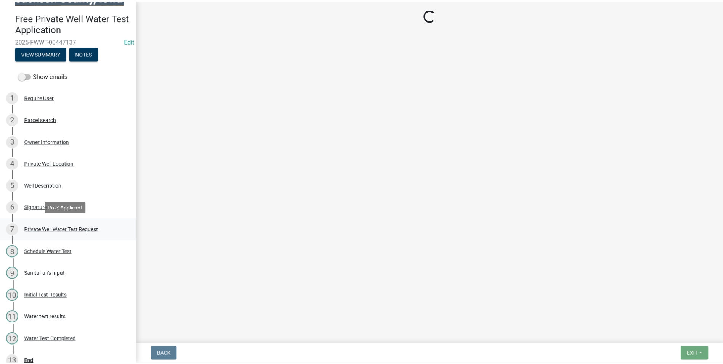
scroll to position [30, 0]
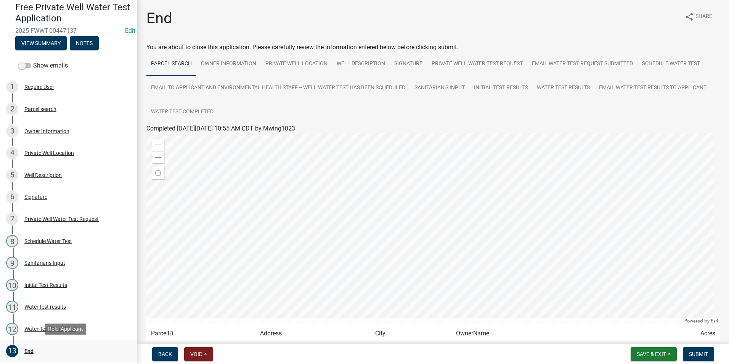
click at [30, 348] on div "End" at bounding box center [28, 350] width 9 height 5
click at [701, 353] on span "Submit" at bounding box center [698, 354] width 19 height 6
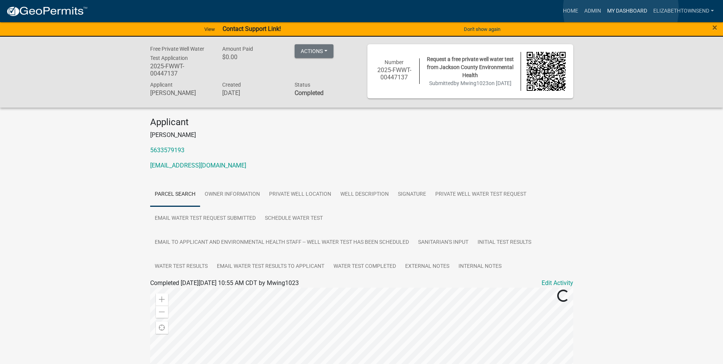
click at [621, 10] on link "My Dashboard" at bounding box center [627, 11] width 46 height 14
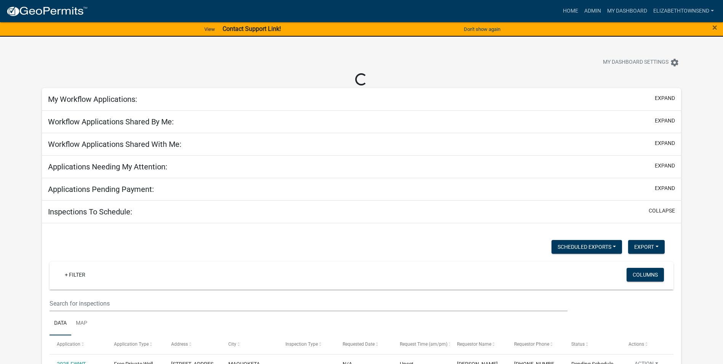
select select "3: 100"
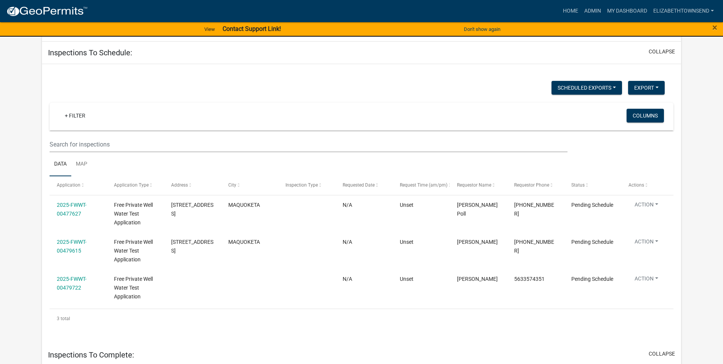
scroll to position [38, 0]
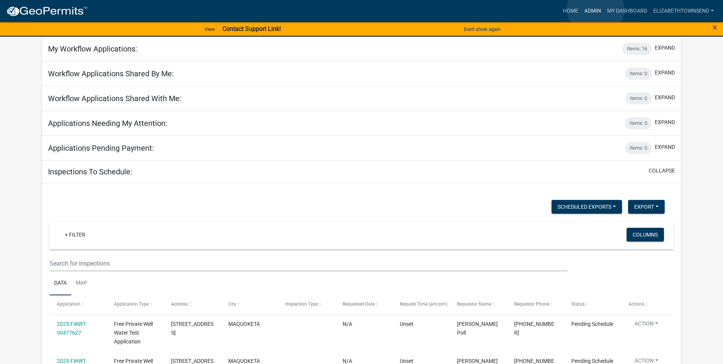
click at [596, 9] on link "Admin" at bounding box center [592, 11] width 23 height 14
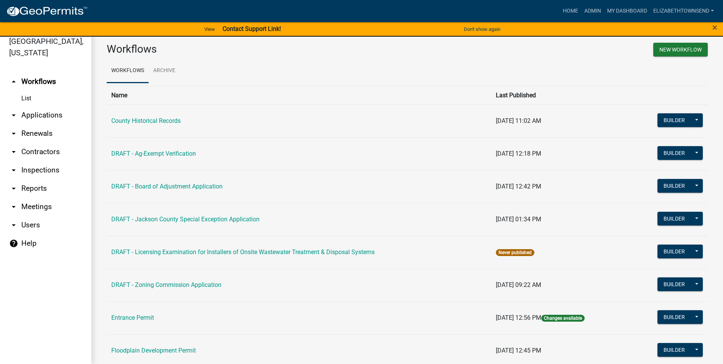
click at [37, 106] on link "arrow_drop_down Applications" at bounding box center [45, 115] width 91 height 18
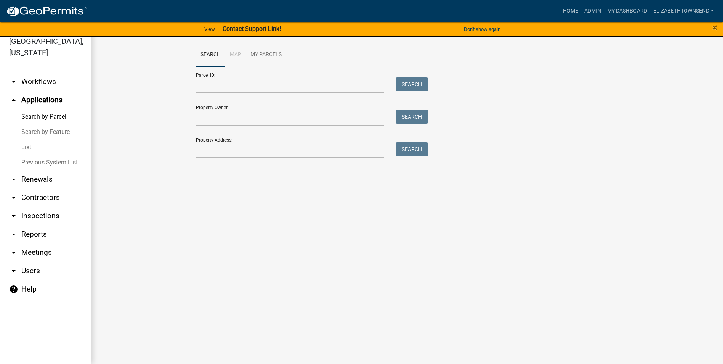
click at [21, 140] on link "List" at bounding box center [45, 147] width 91 height 15
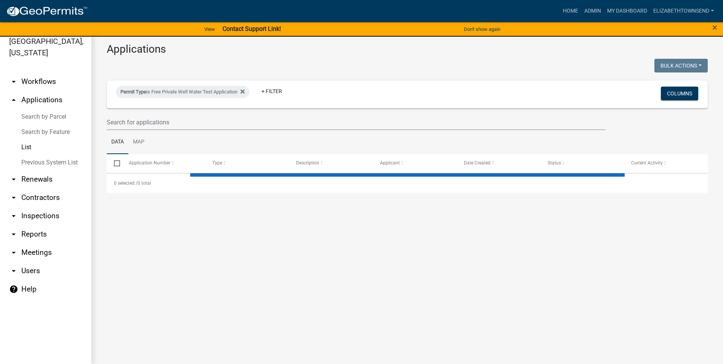
select select "3: 100"
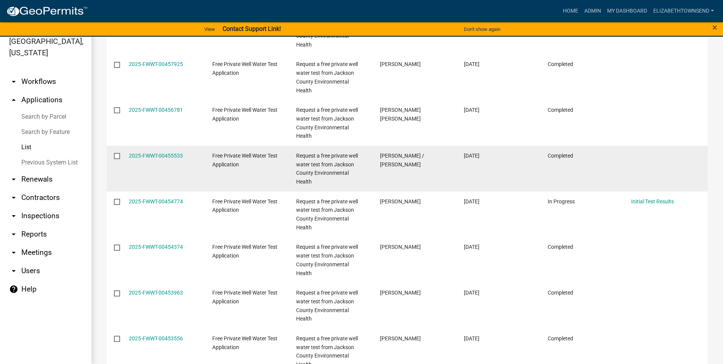
scroll to position [1372, 0]
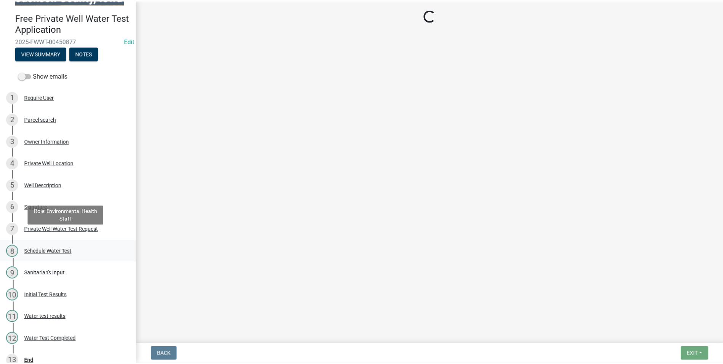
scroll to position [30, 0]
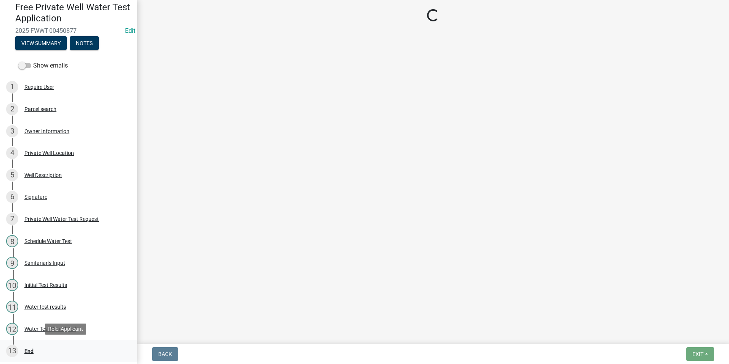
drag, startPoint x: 27, startPoint y: 348, endPoint x: 60, endPoint y: 344, distance: 32.7
click at [27, 348] on div "End" at bounding box center [28, 350] width 9 height 5
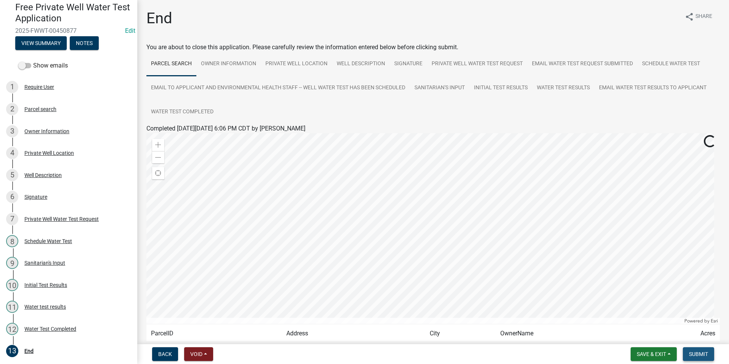
click at [697, 354] on span "Submit" at bounding box center [698, 354] width 19 height 6
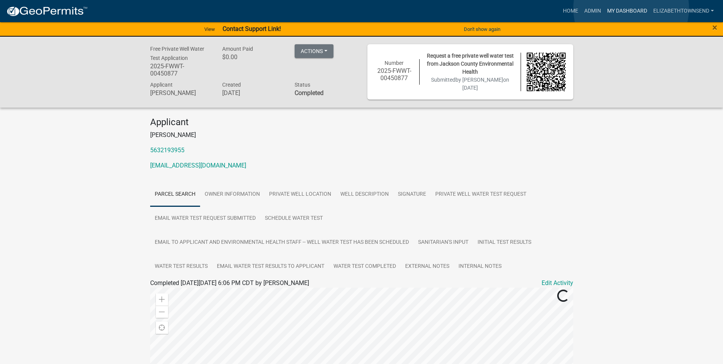
click at [631, 8] on link "My Dashboard" at bounding box center [627, 11] width 46 height 14
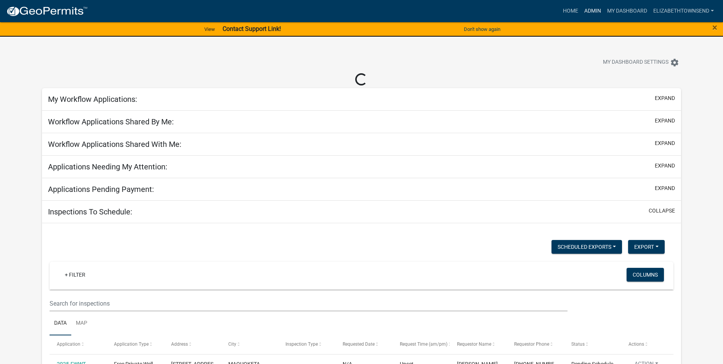
select select "3: 100"
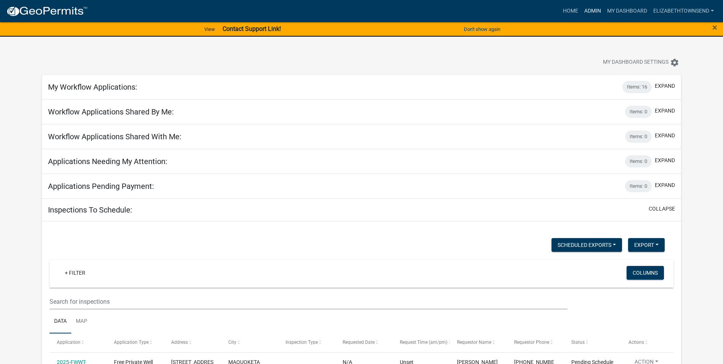
click at [597, 11] on link "Admin" at bounding box center [592, 11] width 23 height 14
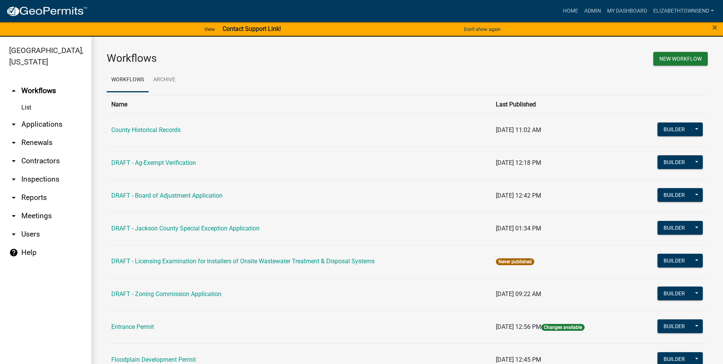
click at [29, 115] on link "arrow_drop_down Applications" at bounding box center [45, 124] width 91 height 18
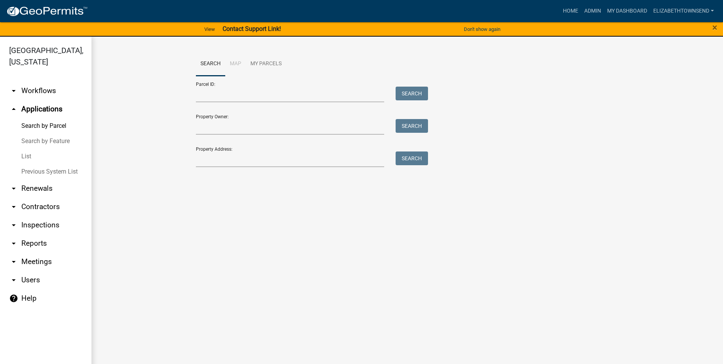
click at [28, 149] on link "List" at bounding box center [45, 156] width 91 height 15
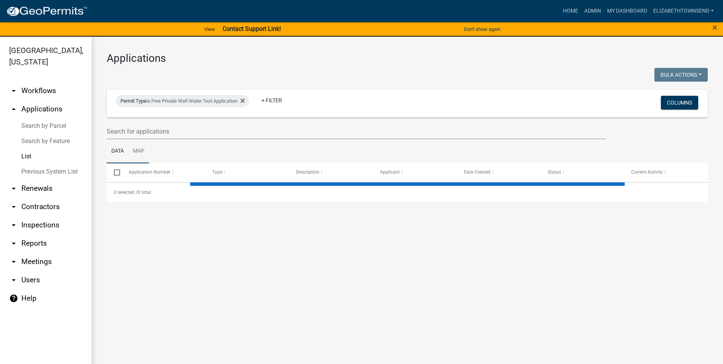
select select "3: 100"
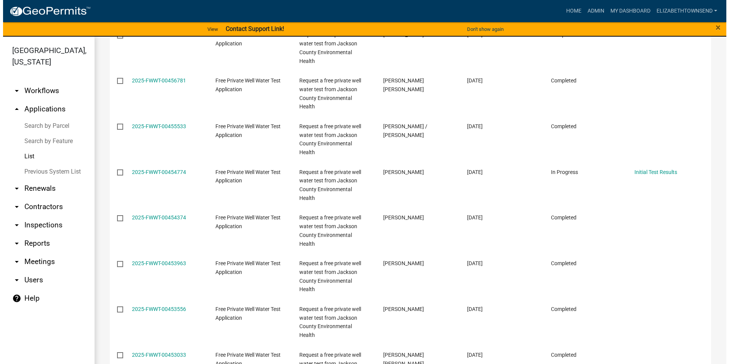
scroll to position [1487, 0]
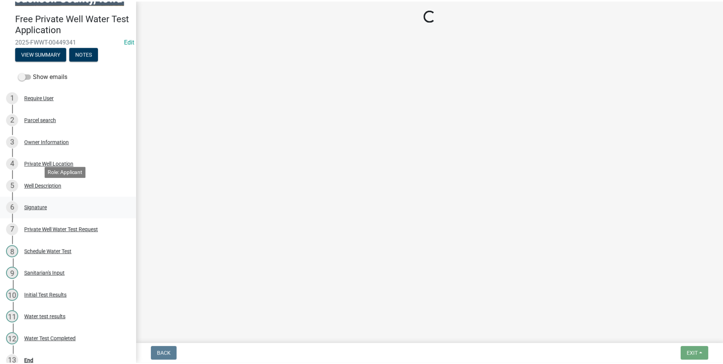
scroll to position [30, 0]
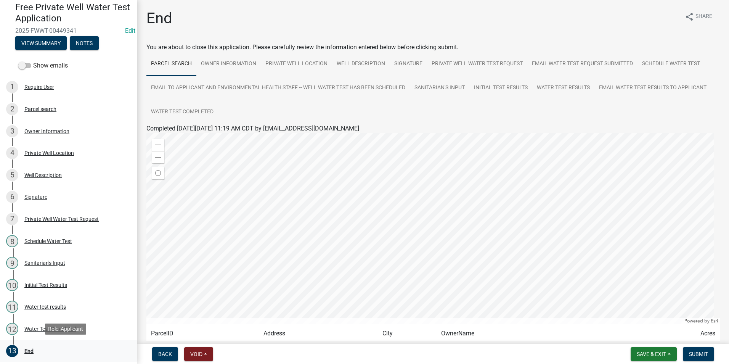
click at [30, 350] on div "End" at bounding box center [28, 350] width 9 height 5
click at [698, 351] on span "Submit" at bounding box center [698, 354] width 19 height 6
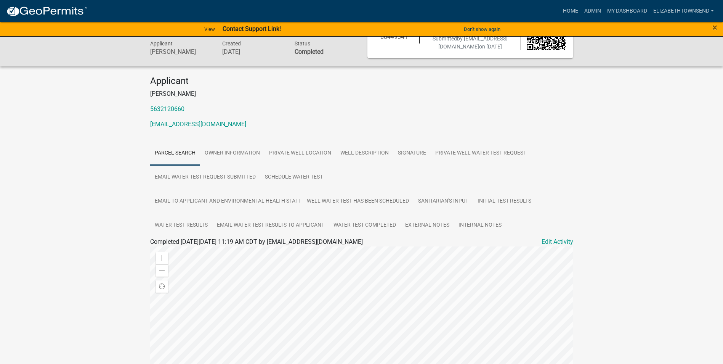
scroll to position [198, 0]
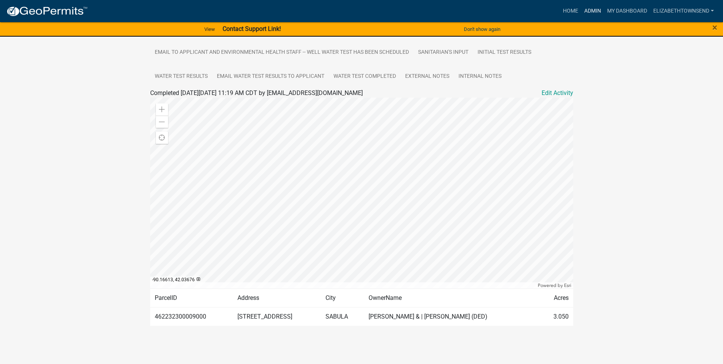
click at [594, 6] on link "Admin" at bounding box center [592, 11] width 23 height 14
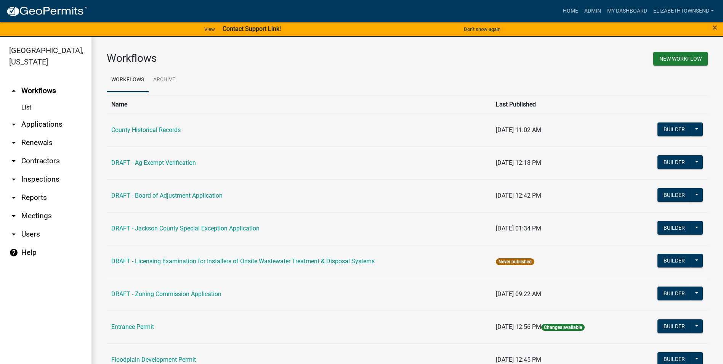
click at [32, 115] on link "arrow_drop_down Applications" at bounding box center [45, 124] width 91 height 18
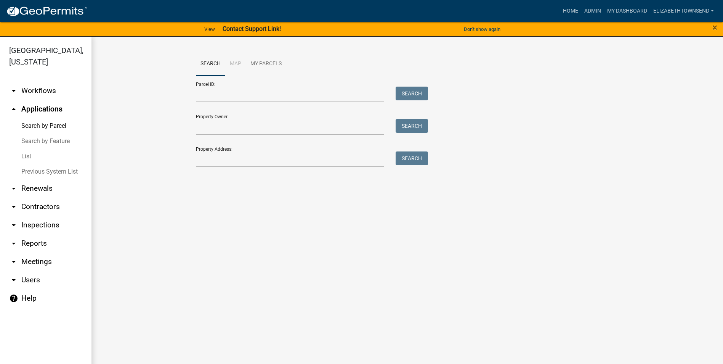
drag, startPoint x: 29, startPoint y: 141, endPoint x: 36, endPoint y: 137, distance: 8.0
click at [29, 149] on link "List" at bounding box center [45, 156] width 91 height 15
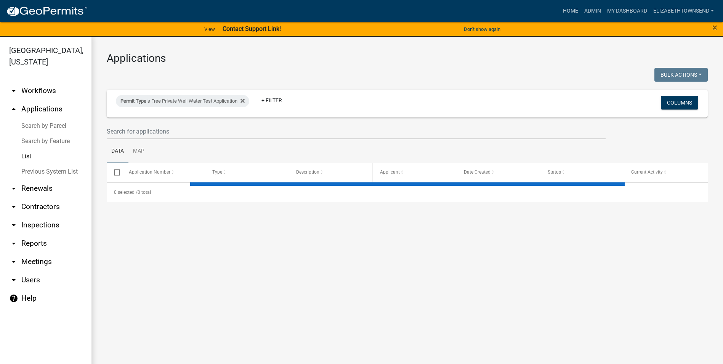
select select "3: 100"
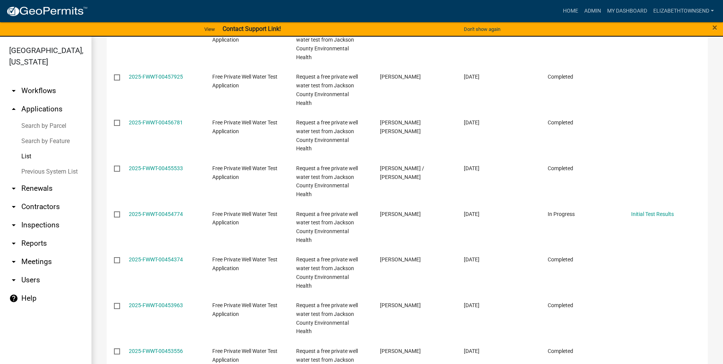
scroll to position [1525, 0]
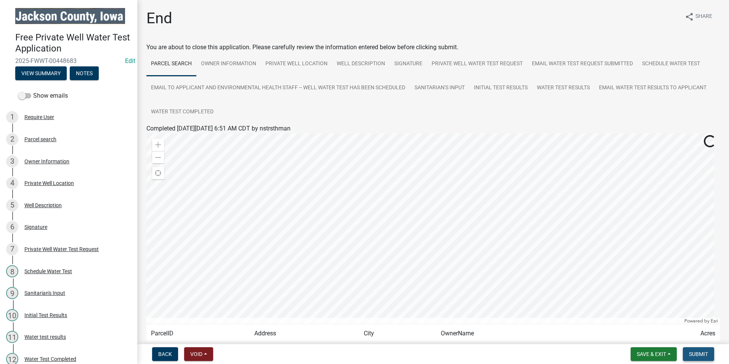
click at [700, 353] on span "Submit" at bounding box center [698, 354] width 19 height 6
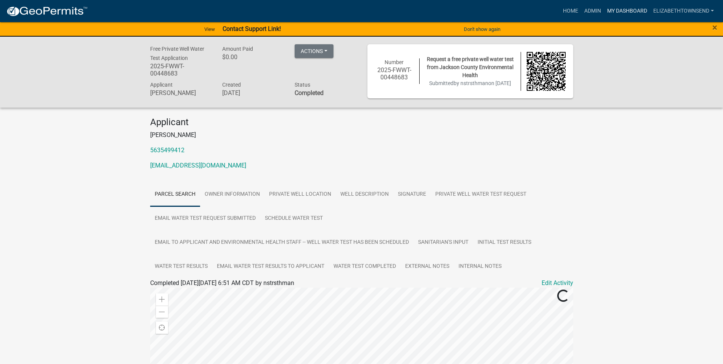
click at [623, 9] on link "My Dashboard" at bounding box center [627, 11] width 46 height 14
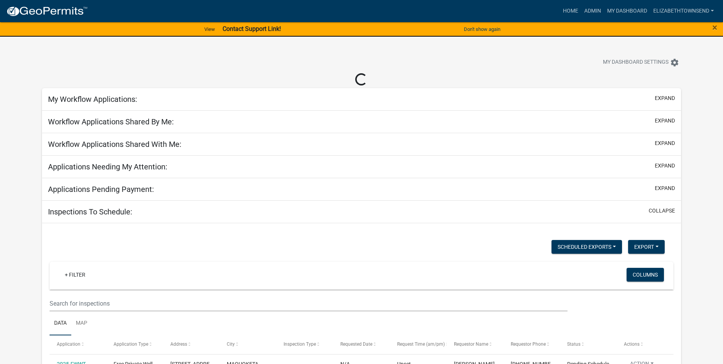
select select "3: 100"
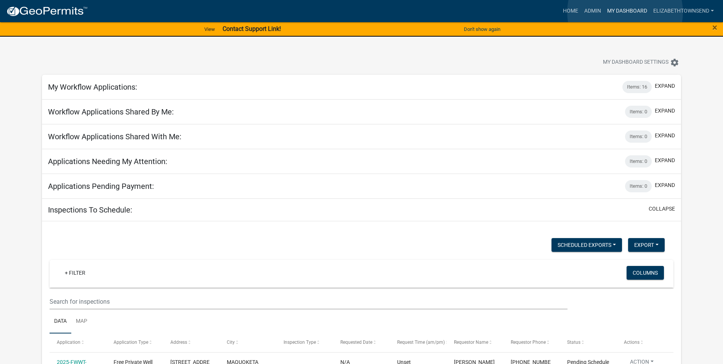
click at [625, 12] on link "My Dashboard" at bounding box center [627, 11] width 46 height 14
click at [593, 11] on link "Admin" at bounding box center [592, 11] width 23 height 14
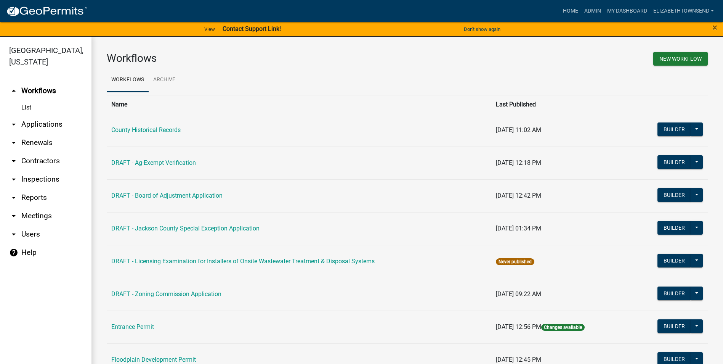
click at [51, 115] on link "arrow_drop_down Applications" at bounding box center [45, 124] width 91 height 18
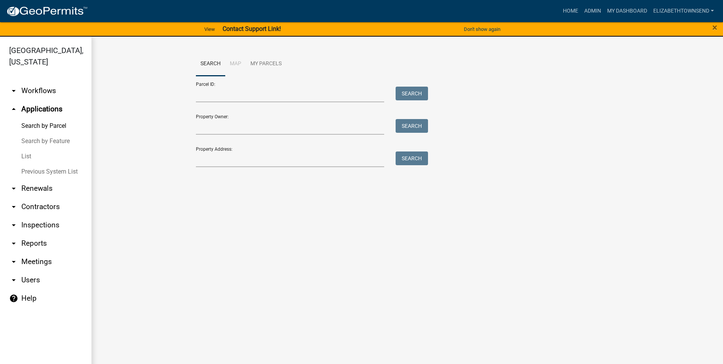
click at [25, 149] on link "List" at bounding box center [45, 156] width 91 height 15
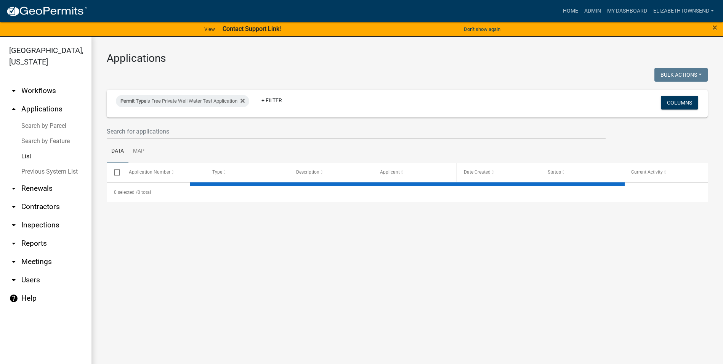
select select "3: 100"
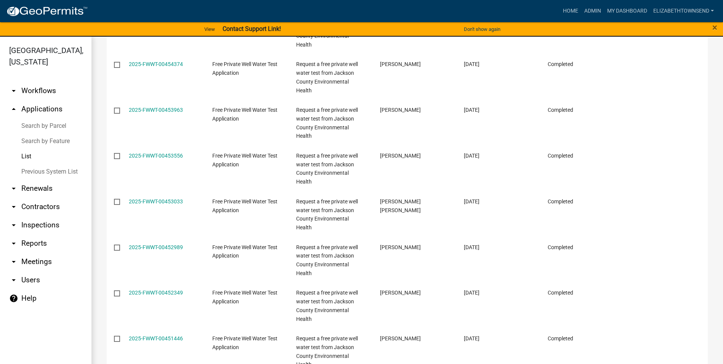
scroll to position [1601, 0]
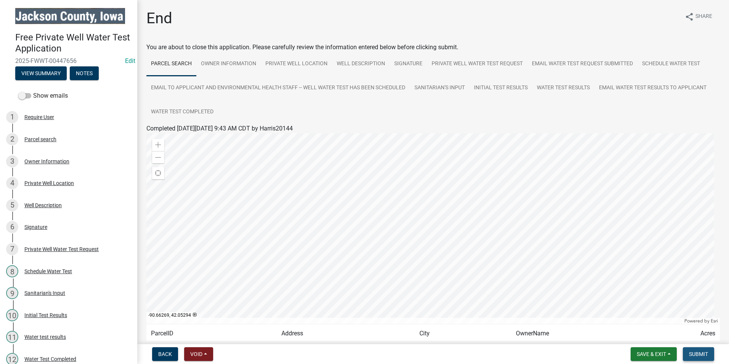
click at [697, 351] on span "Submit" at bounding box center [698, 354] width 19 height 6
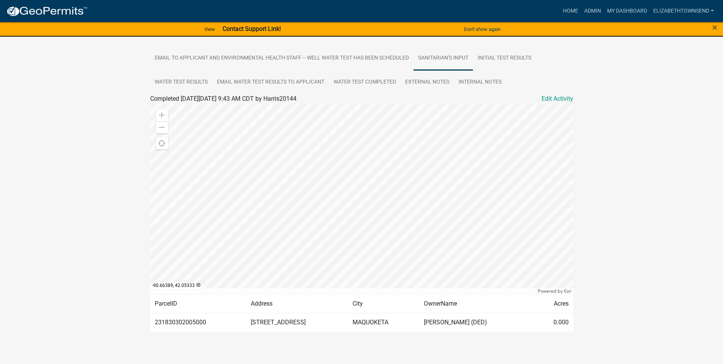
scroll to position [197, 0]
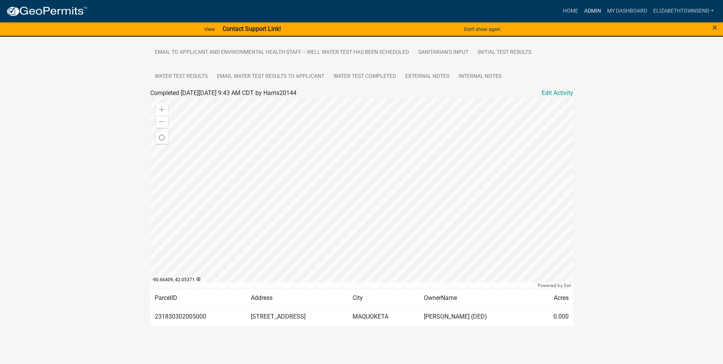
click at [592, 10] on link "Admin" at bounding box center [592, 11] width 23 height 14
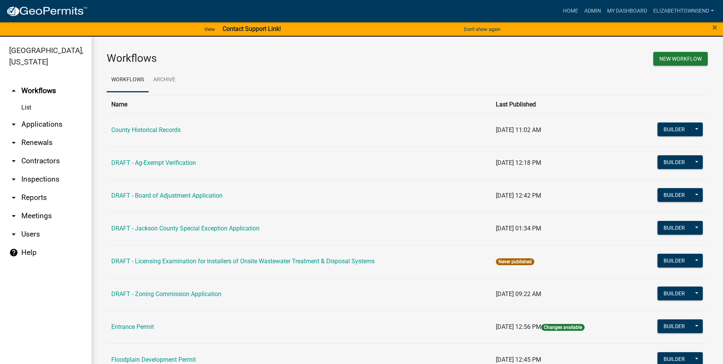
click at [34, 115] on link "arrow_drop_down Applications" at bounding box center [45, 124] width 91 height 18
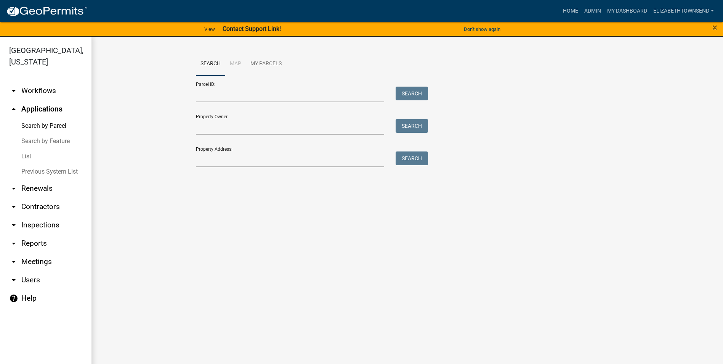
click at [27, 149] on link "List" at bounding box center [45, 156] width 91 height 15
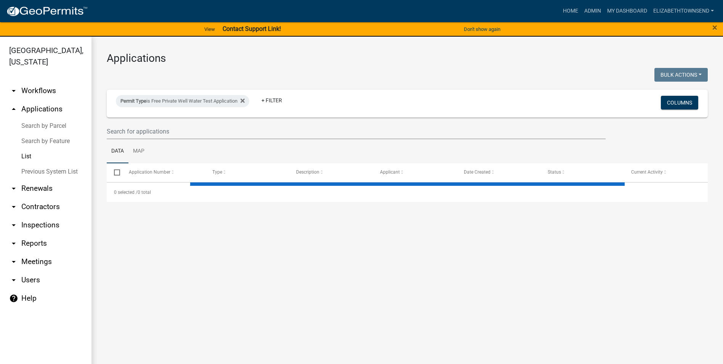
select select "3: 100"
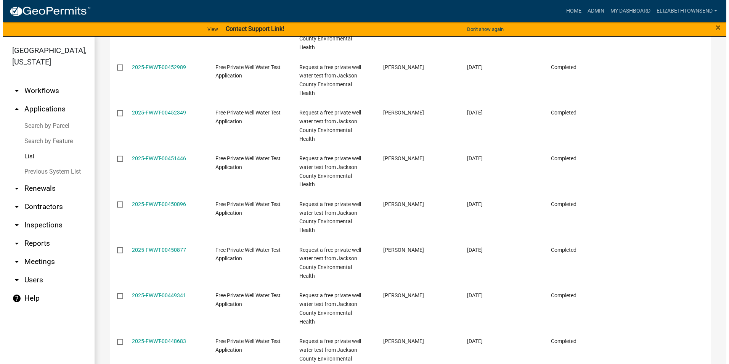
scroll to position [1715, 0]
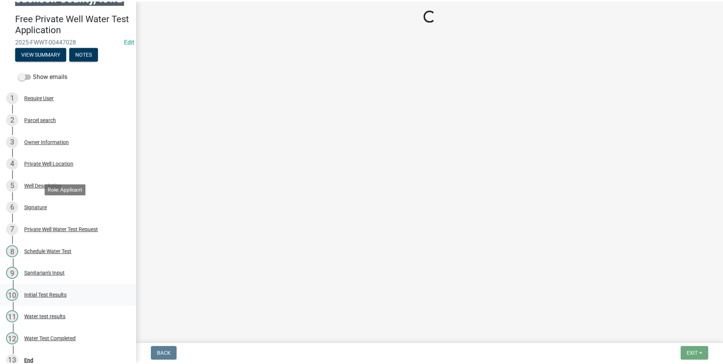
scroll to position [30, 0]
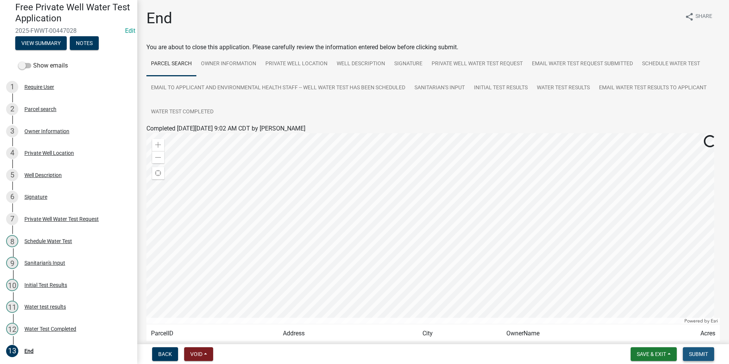
click at [697, 351] on span "Submit" at bounding box center [698, 354] width 19 height 6
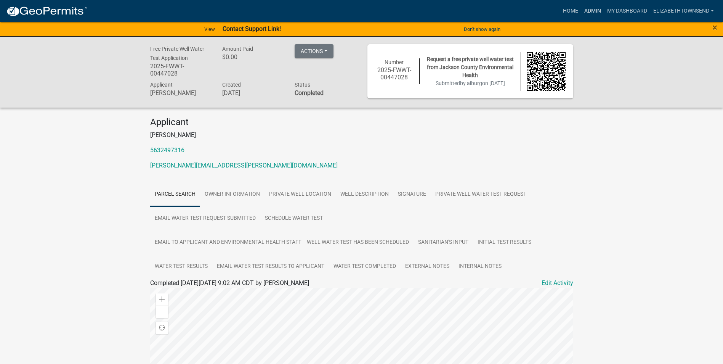
click at [591, 13] on link "Admin" at bounding box center [592, 11] width 23 height 14
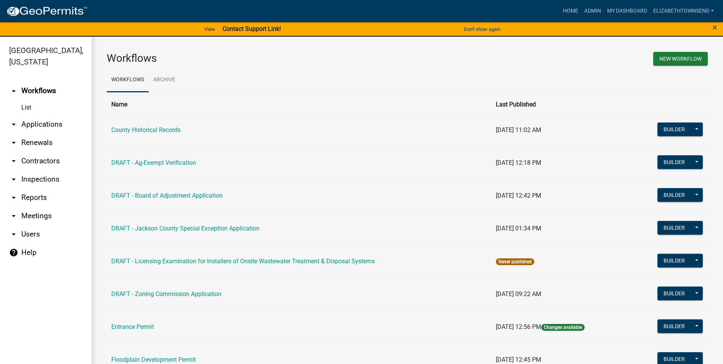
click at [34, 115] on link "arrow_drop_down Applications" at bounding box center [45, 124] width 91 height 18
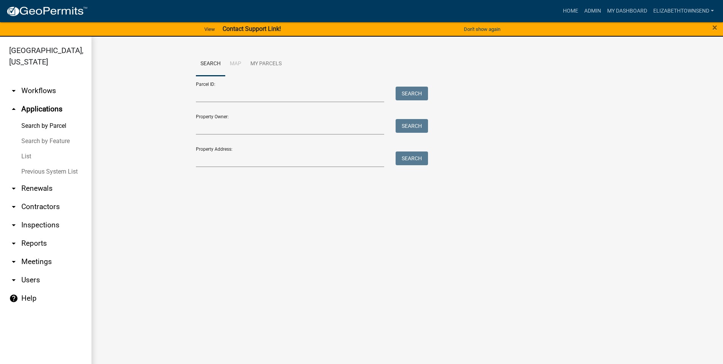
click at [22, 149] on link "List" at bounding box center [45, 156] width 91 height 15
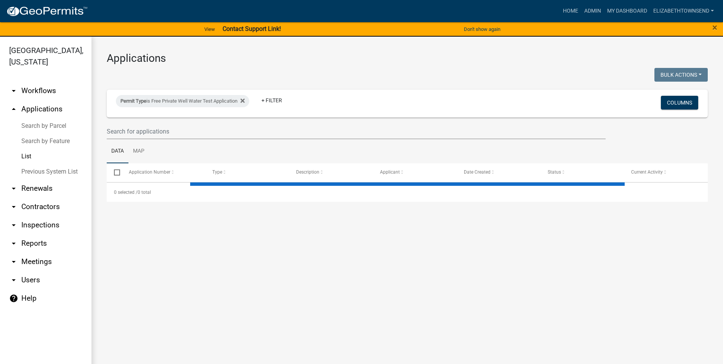
select select "3: 100"
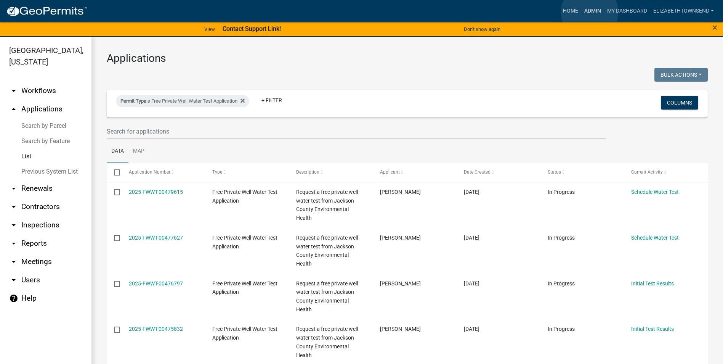
click at [590, 12] on link "Admin" at bounding box center [592, 11] width 23 height 14
